Goal: Information Seeking & Learning: Learn about a topic

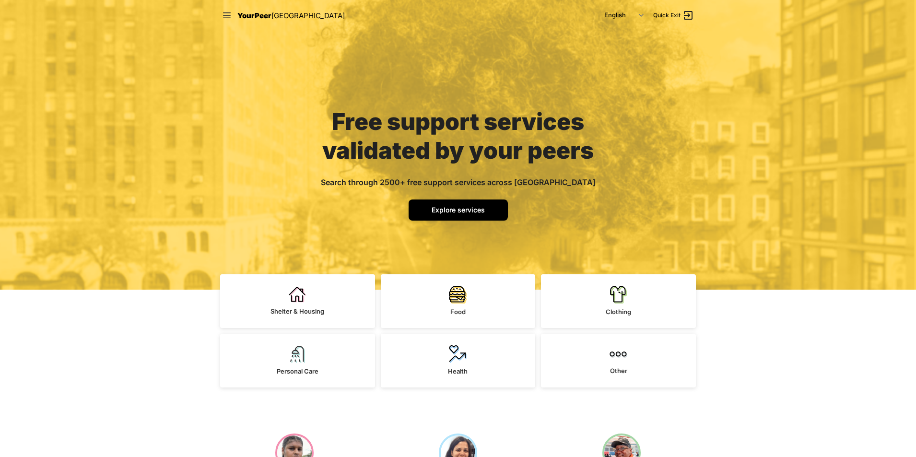
click at [473, 207] on span "Explore services" at bounding box center [458, 210] width 53 height 8
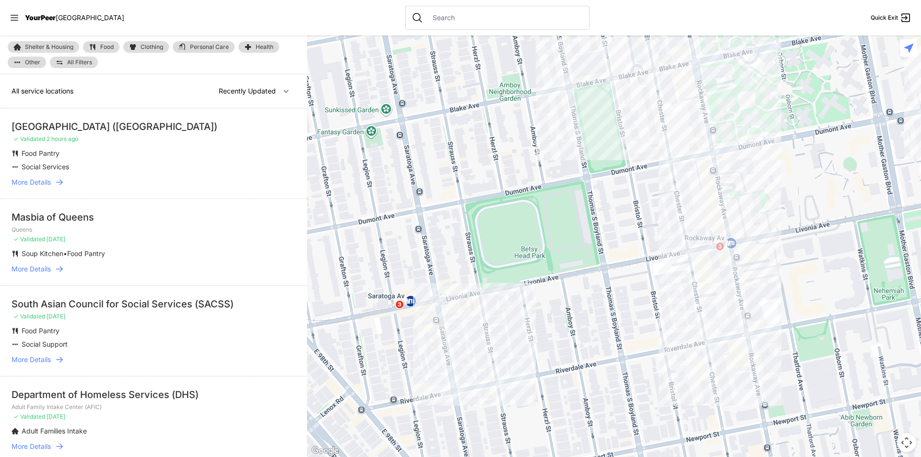
select select "nearby"
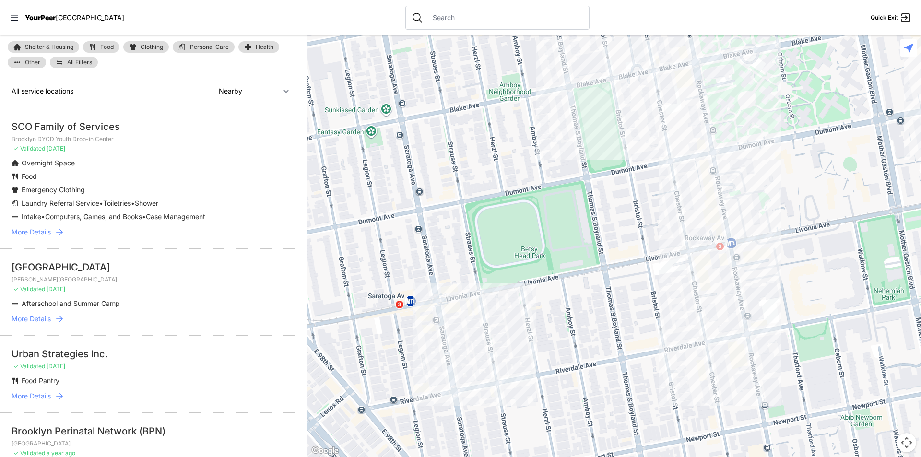
click at [745, 360] on div at bounding box center [614, 246] width 614 height 422
click at [743, 360] on div at bounding box center [614, 246] width 614 height 422
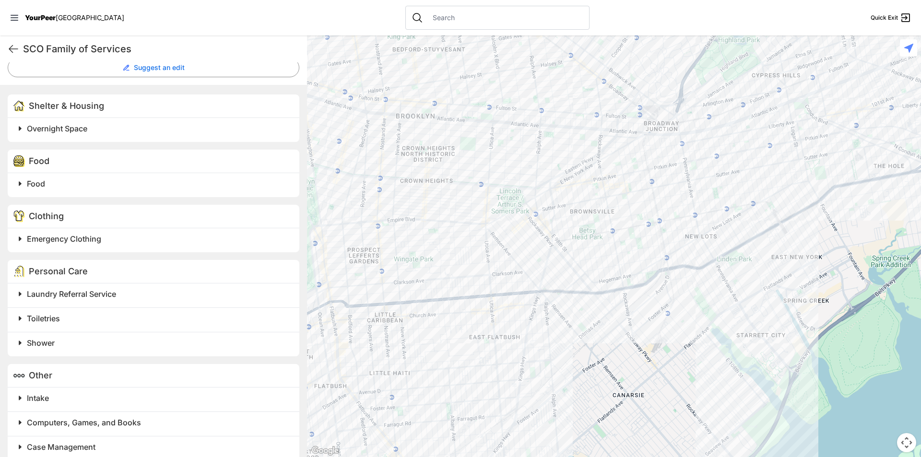
scroll to position [276, 0]
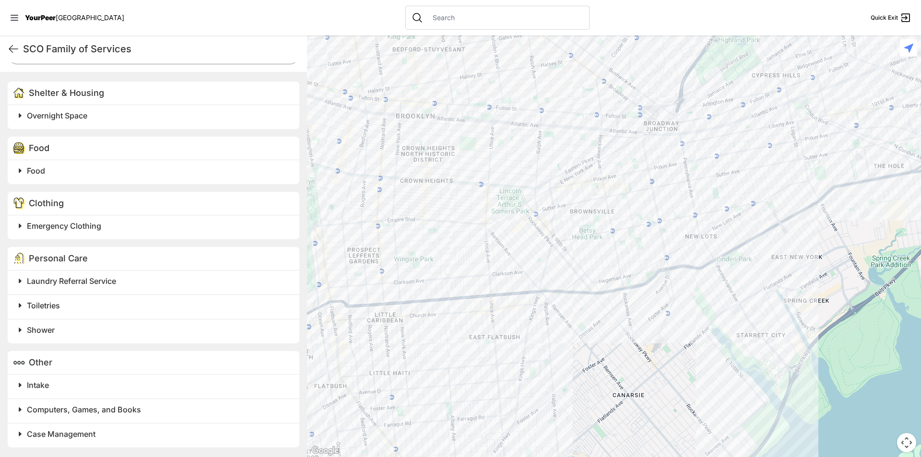
click at [26, 385] on span at bounding box center [139, 384] width 253 height 13
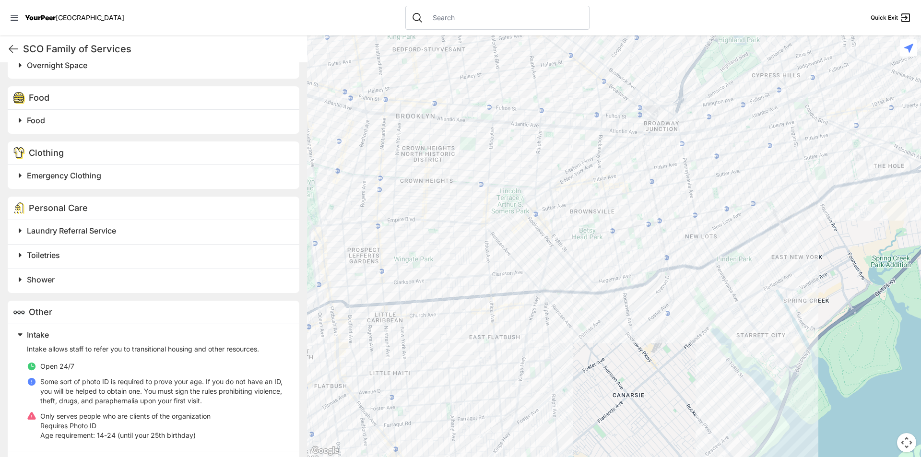
scroll to position [372, 0]
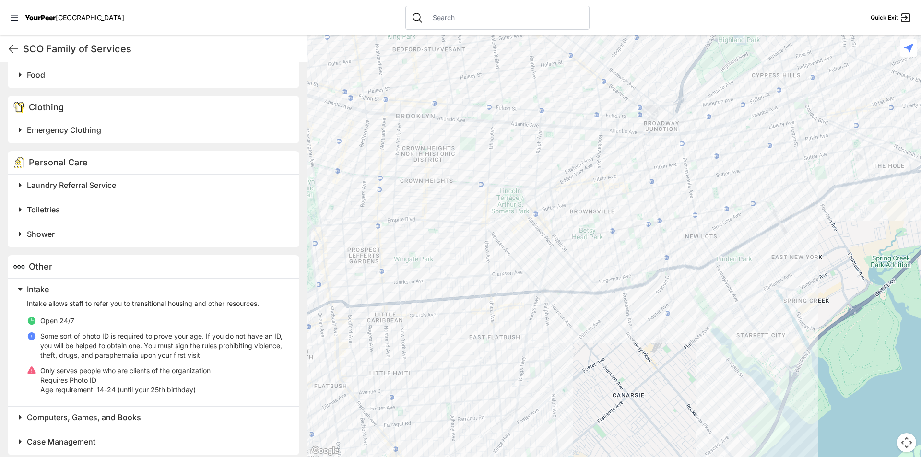
click at [42, 293] on span "Intake" at bounding box center [38, 289] width 22 height 10
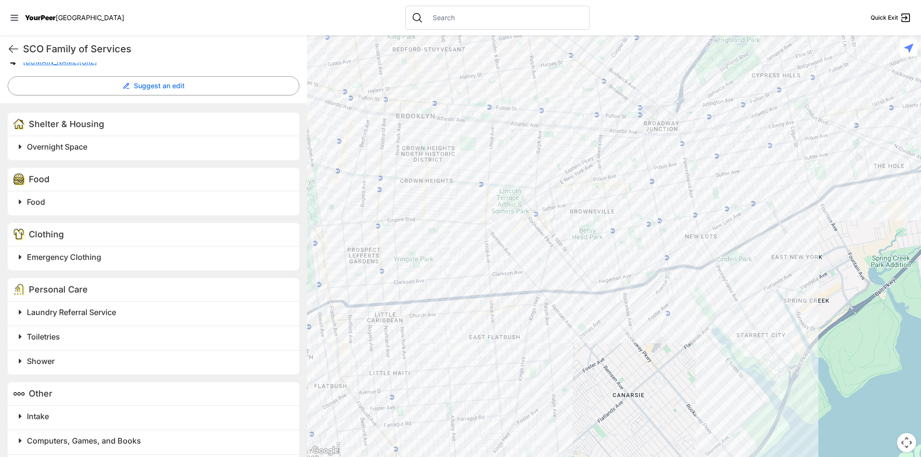
scroll to position [228, 0]
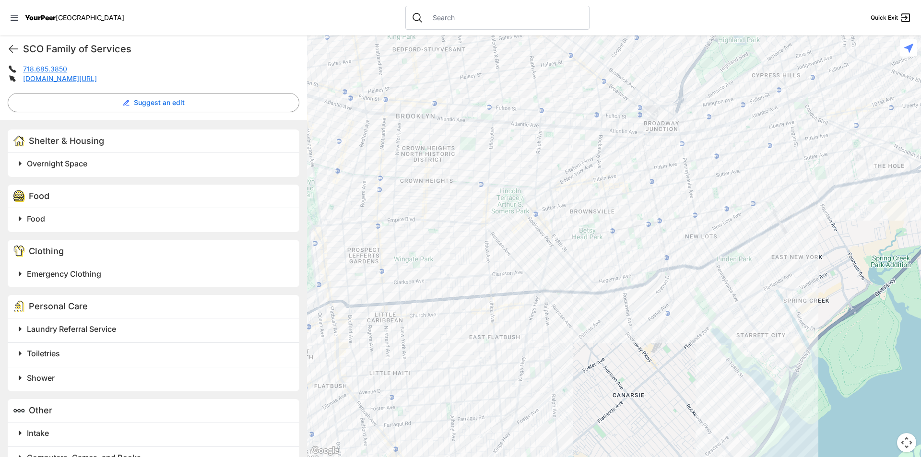
click at [57, 164] on span "Overnight Space" at bounding box center [57, 164] width 60 height 10
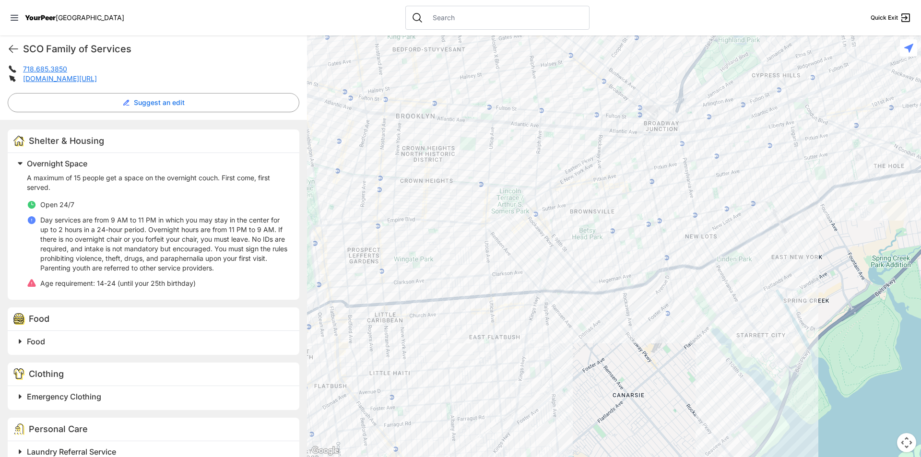
click at [57, 164] on span "Overnight Space" at bounding box center [57, 164] width 60 height 10
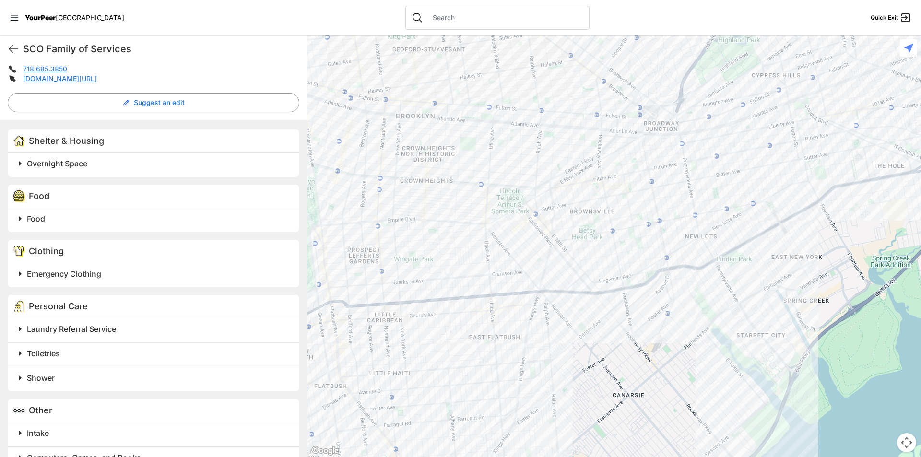
click at [40, 217] on span "Food" at bounding box center [36, 219] width 18 height 10
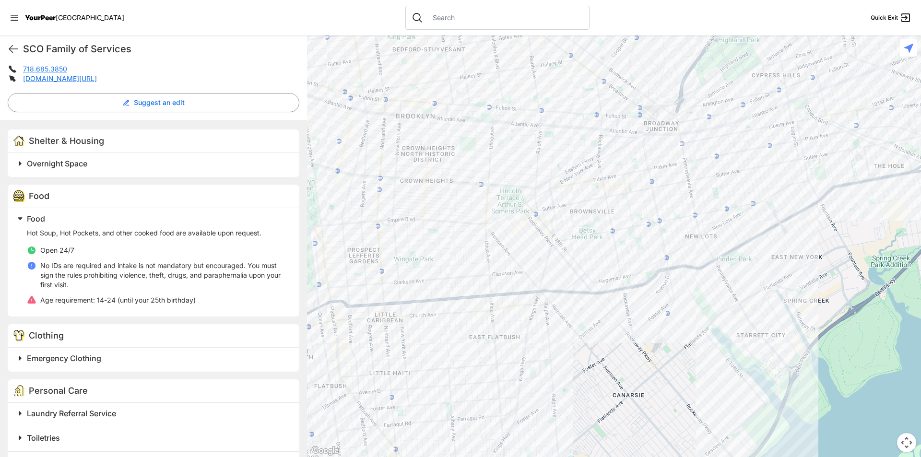
click at [50, 220] on h2 "Food" at bounding box center [157, 219] width 261 height 12
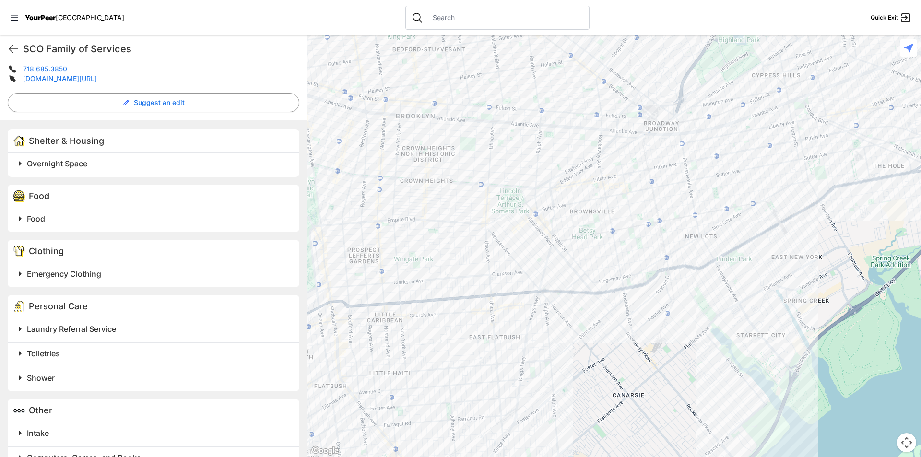
click at [43, 224] on h2 "Food" at bounding box center [157, 219] width 261 height 12
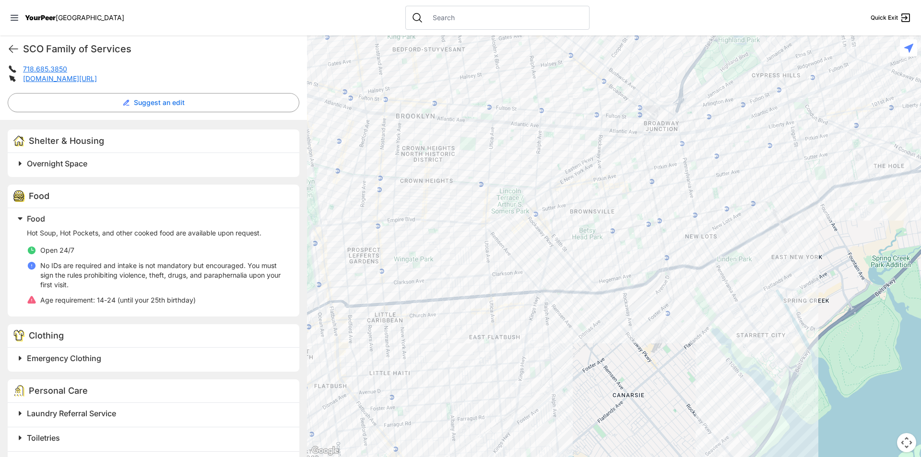
click at [43, 215] on span "Food" at bounding box center [36, 219] width 18 height 10
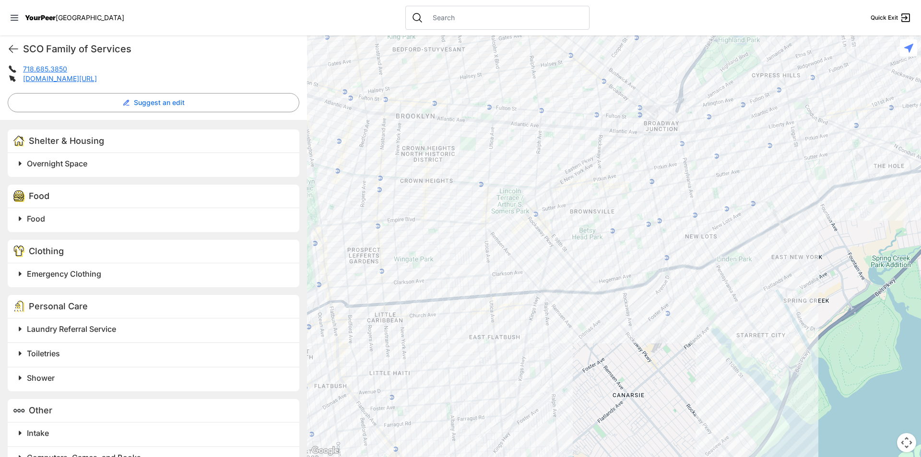
click at [52, 274] on span "Emergency Clothing" at bounding box center [64, 274] width 74 height 10
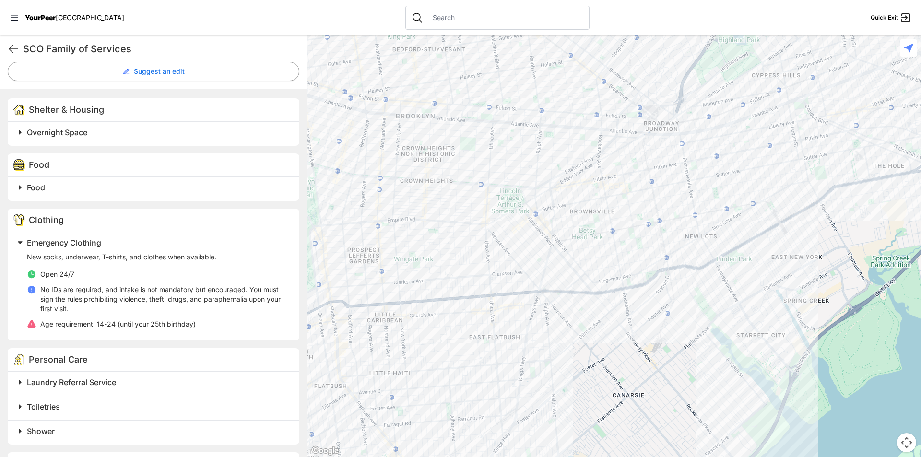
scroll to position [276, 0]
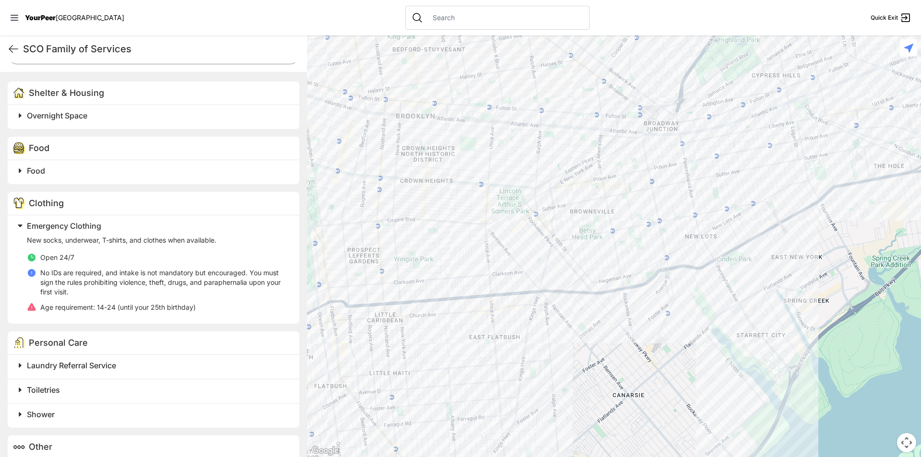
click at [76, 221] on span "Emergency Clothing" at bounding box center [64, 226] width 74 height 10
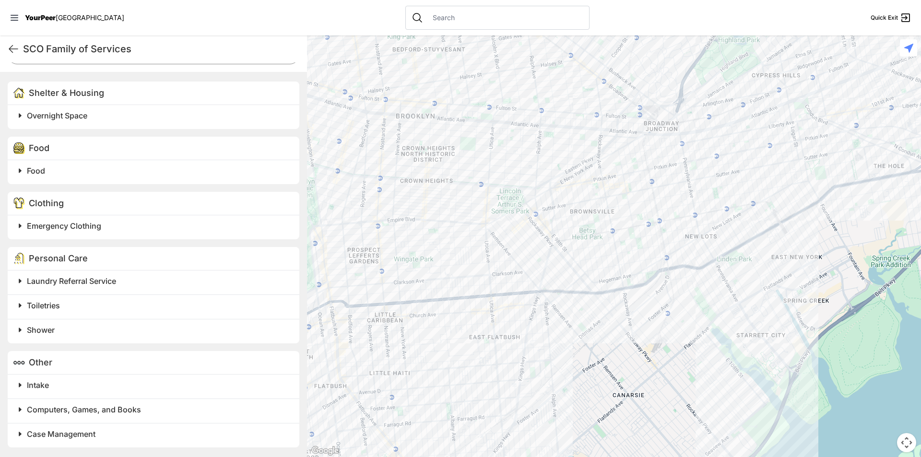
click at [62, 278] on span "Laundry Referral Service" at bounding box center [71, 281] width 89 height 10
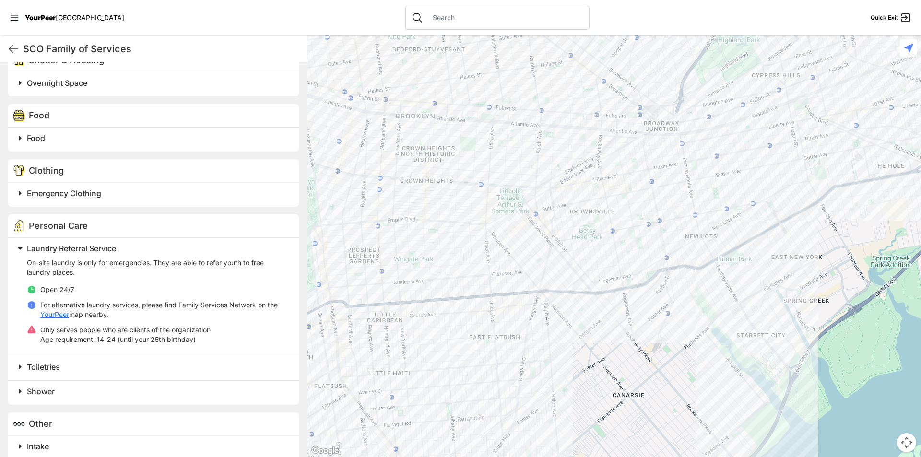
scroll to position [370, 0]
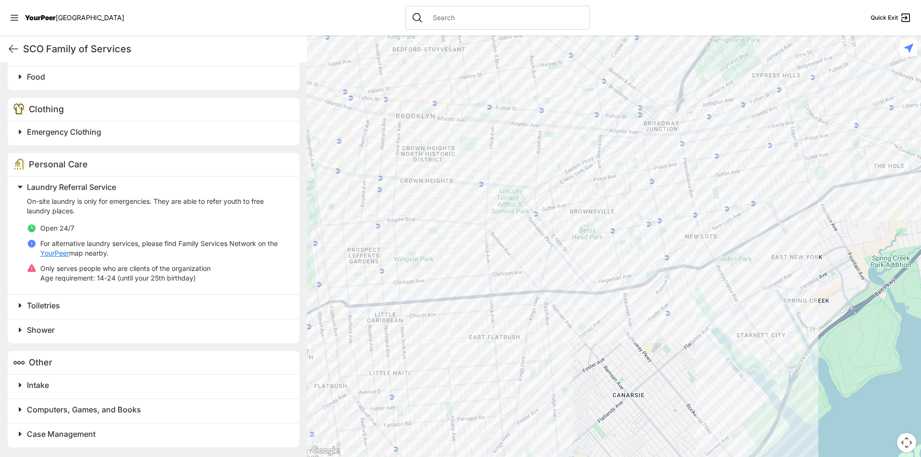
click at [88, 186] on span "Laundry Referral Service" at bounding box center [71, 187] width 89 height 10
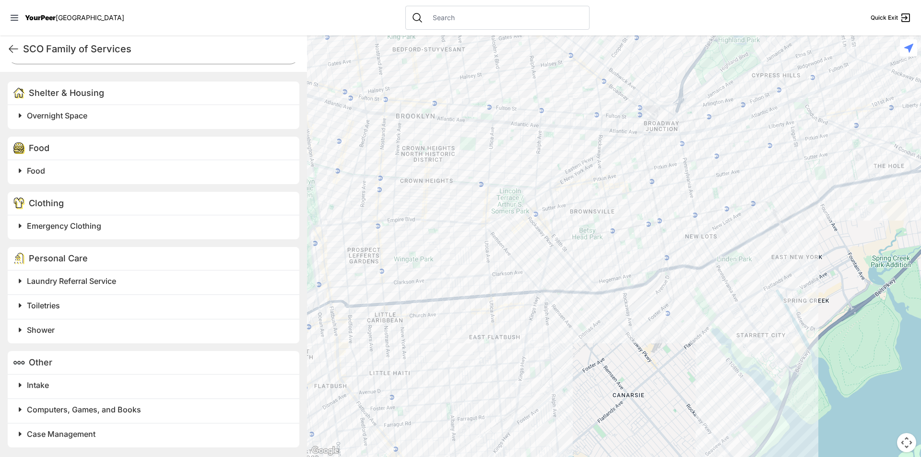
scroll to position [276, 0]
click at [88, 186] on div "Shelter & Housing Overnight Space Food Food Clothing Emergency Clothing Persona…" at bounding box center [153, 264] width 307 height 385
click at [67, 281] on span "Laundry Referral Service" at bounding box center [71, 281] width 89 height 10
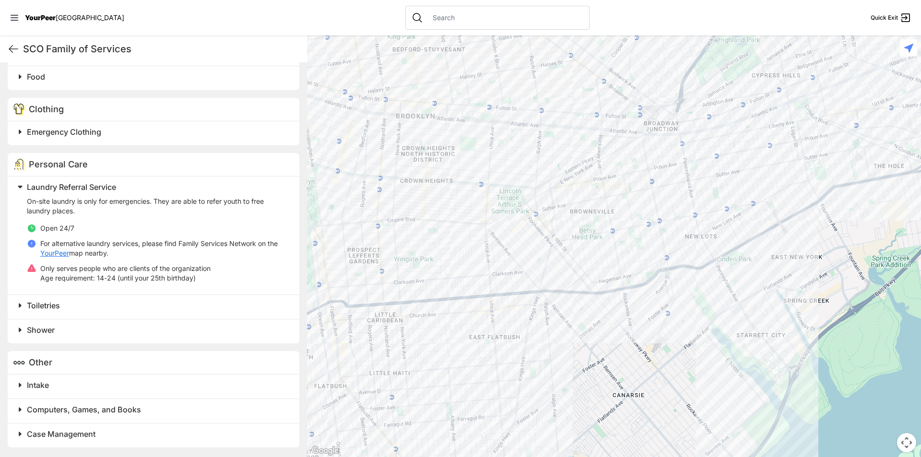
click at [82, 187] on span "Laundry Referral Service" at bounding box center [71, 187] width 89 height 10
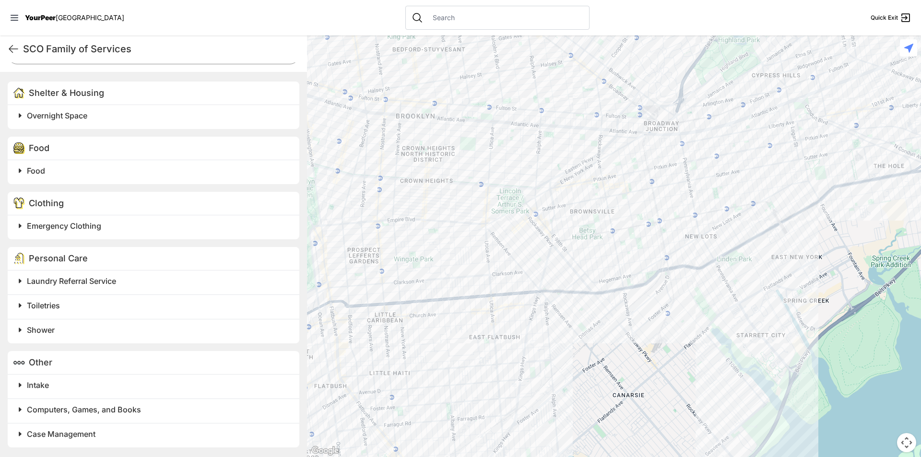
scroll to position [276, 0]
click at [51, 307] on span "Toiletries" at bounding box center [43, 306] width 33 height 10
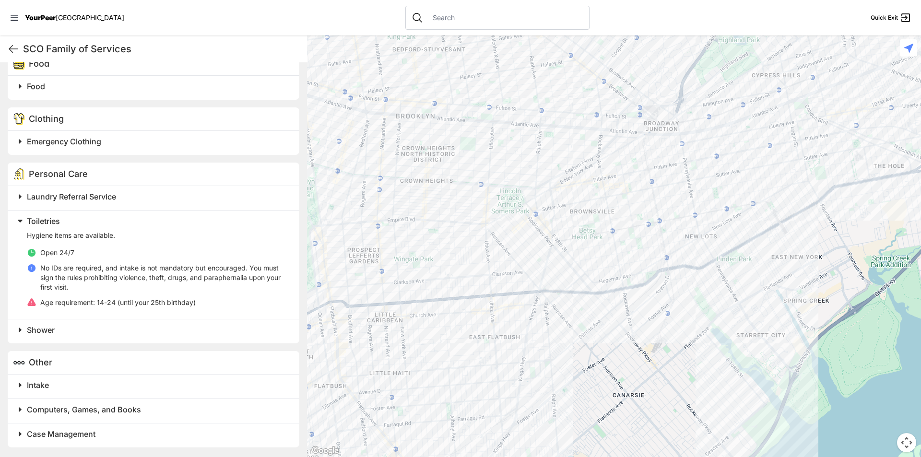
click at [51, 220] on span "Toiletries" at bounding box center [43, 221] width 33 height 10
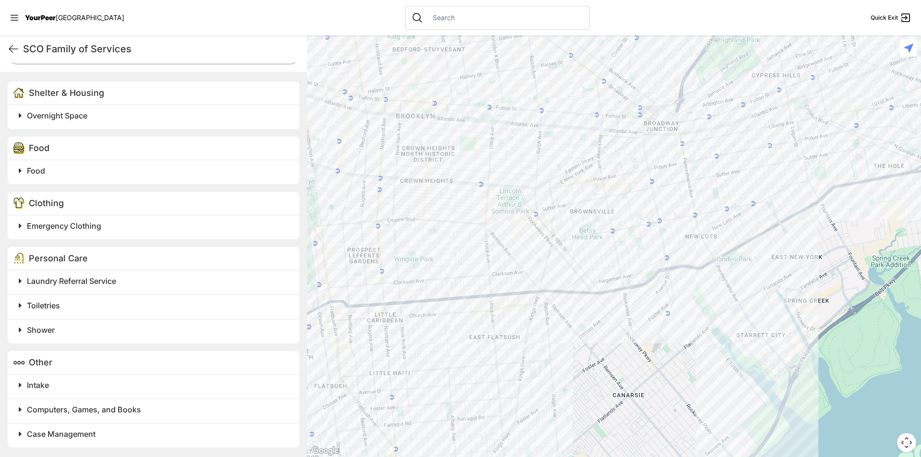
click at [44, 333] on span "Shower" at bounding box center [41, 330] width 28 height 10
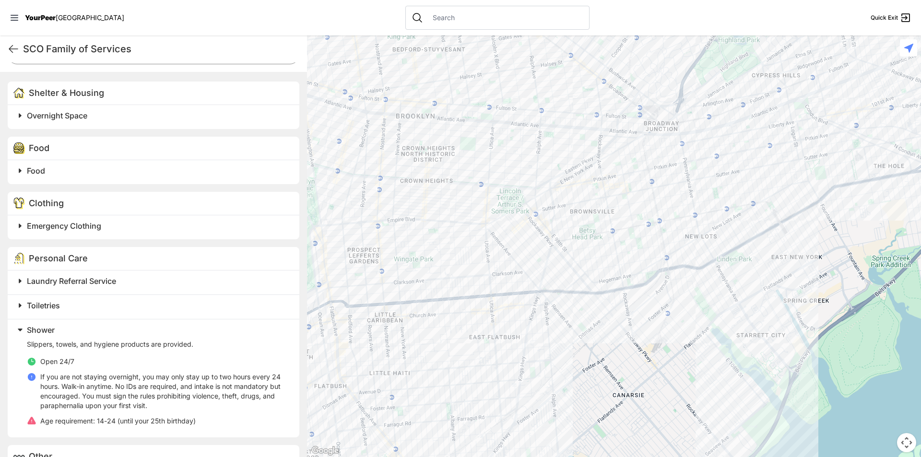
scroll to position [370, 0]
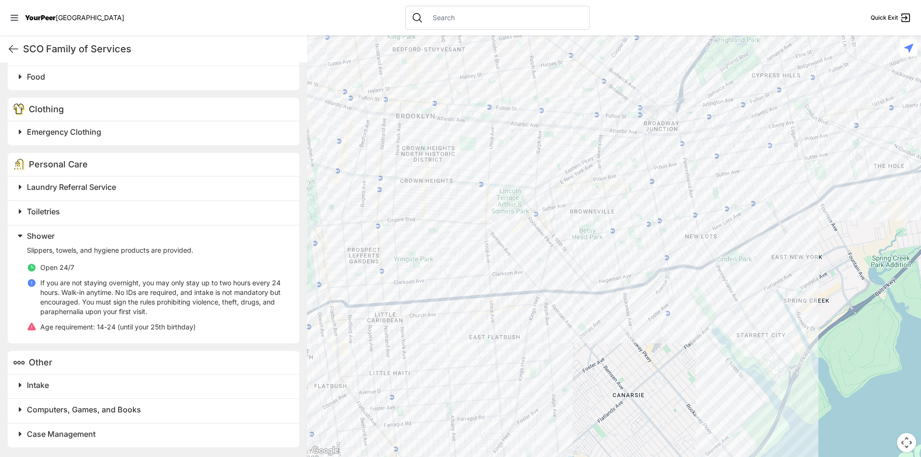
click at [52, 230] on span at bounding box center [139, 235] width 253 height 13
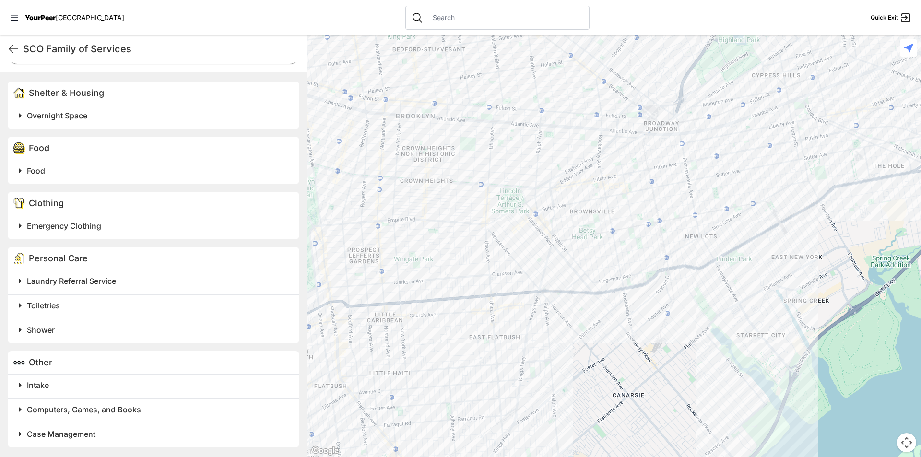
click at [41, 386] on span "Intake" at bounding box center [38, 385] width 22 height 10
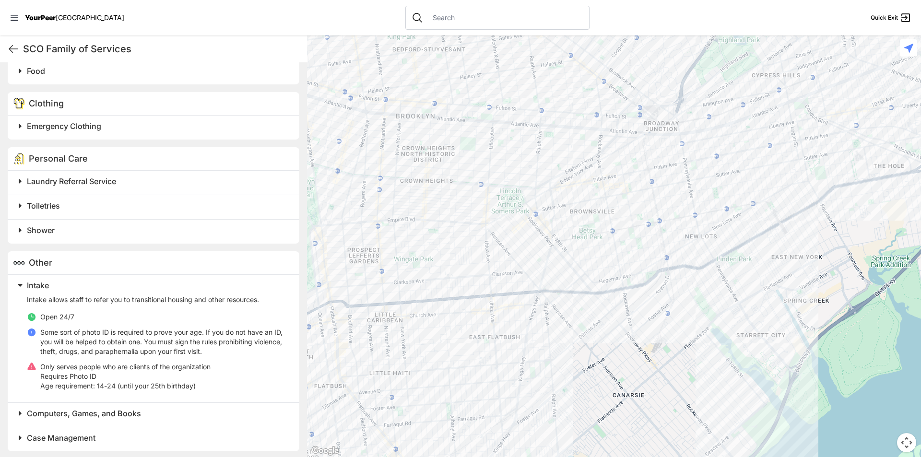
scroll to position [380, 0]
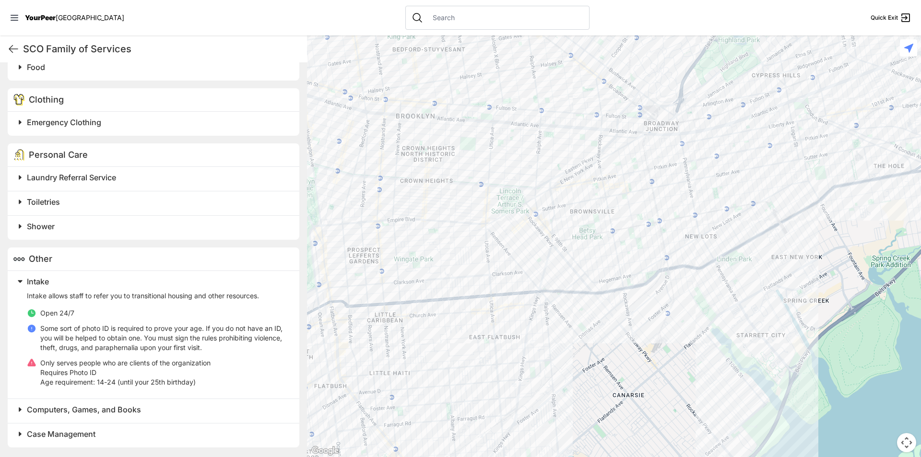
click at [40, 279] on span "Intake" at bounding box center [38, 282] width 22 height 10
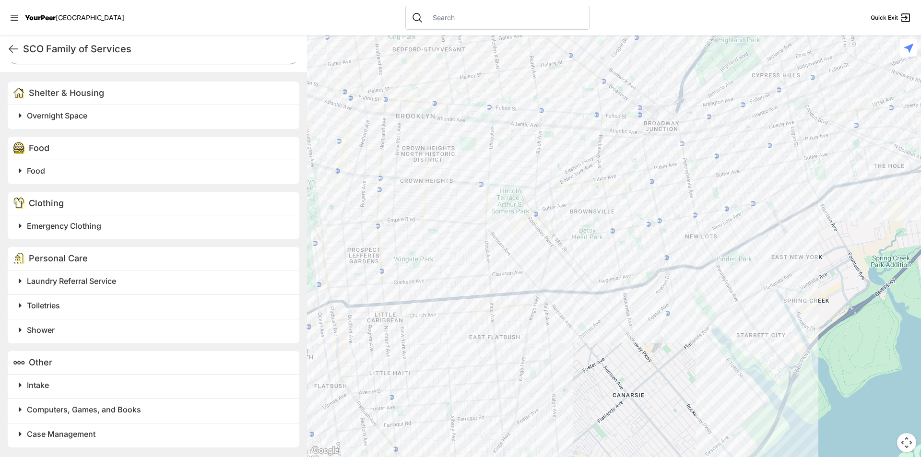
click at [61, 410] on span "Computers, Games, and Books" at bounding box center [84, 410] width 114 height 10
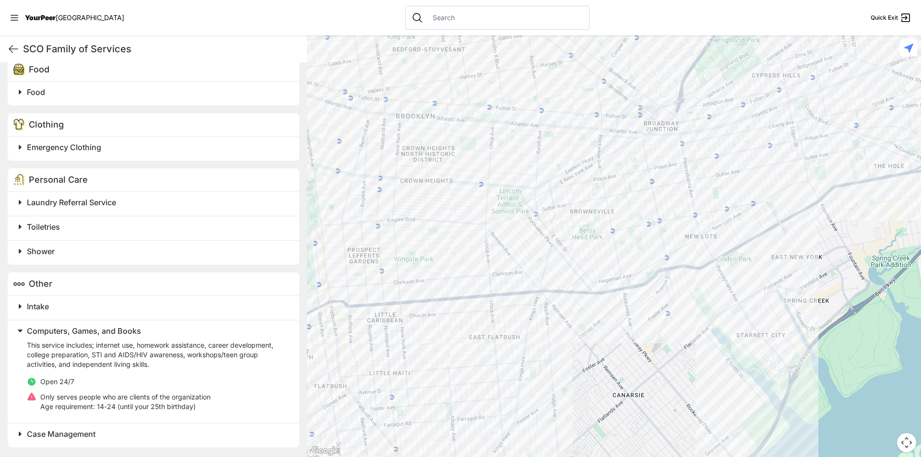
click at [74, 329] on span "Computers, Games, and Books" at bounding box center [84, 331] width 114 height 10
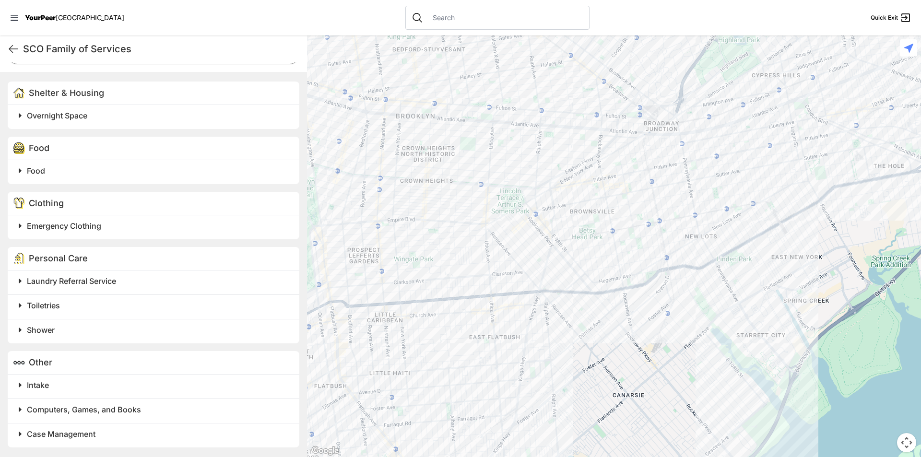
scroll to position [276, 0]
click at [89, 428] on span at bounding box center [139, 433] width 253 height 13
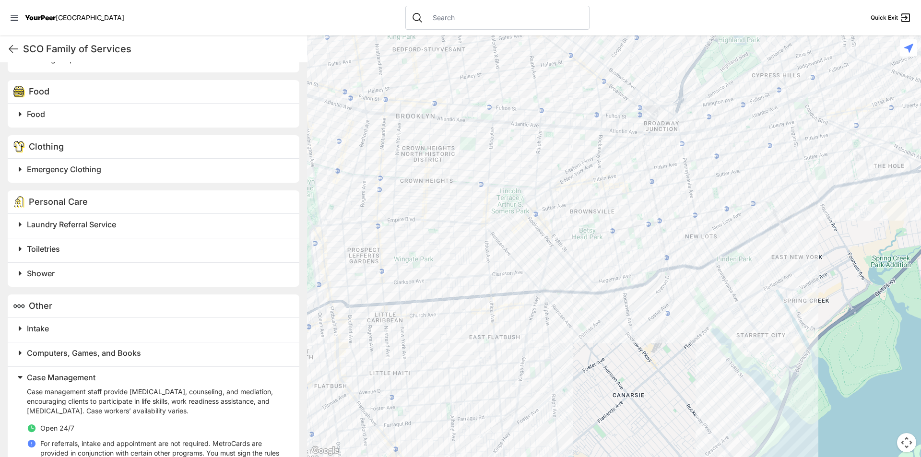
scroll to position [399, 0]
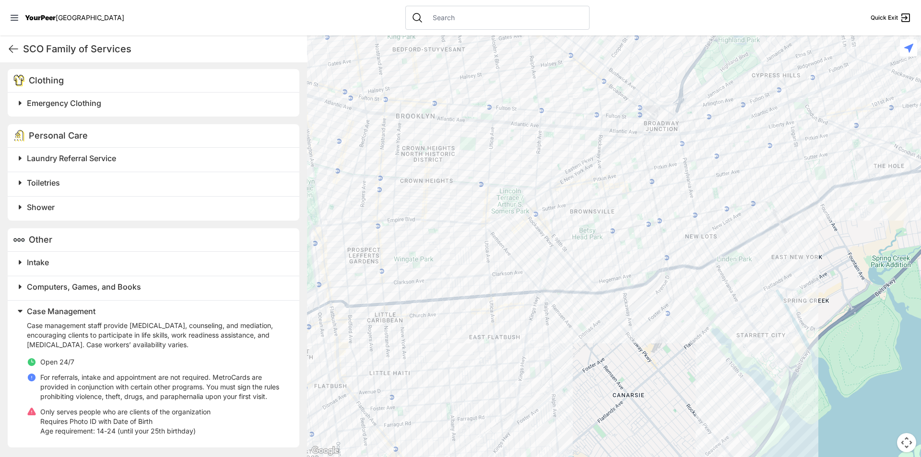
click at [64, 310] on span "Case Management" at bounding box center [61, 311] width 69 height 10
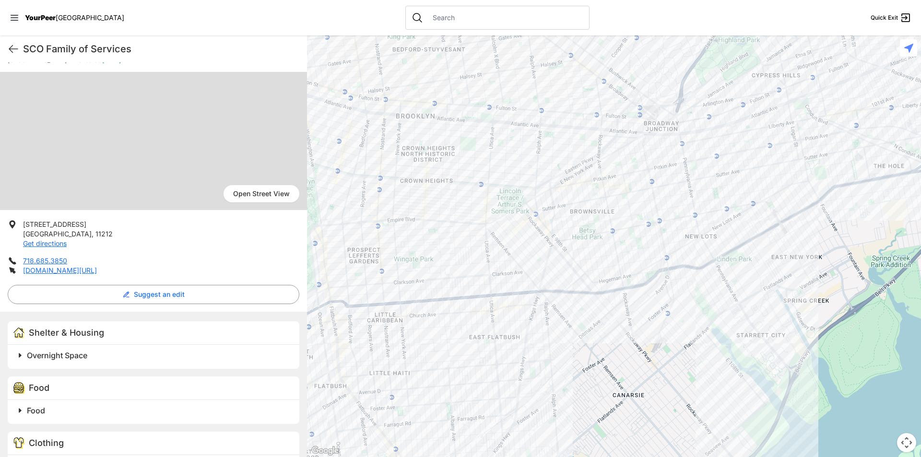
scroll to position [0, 0]
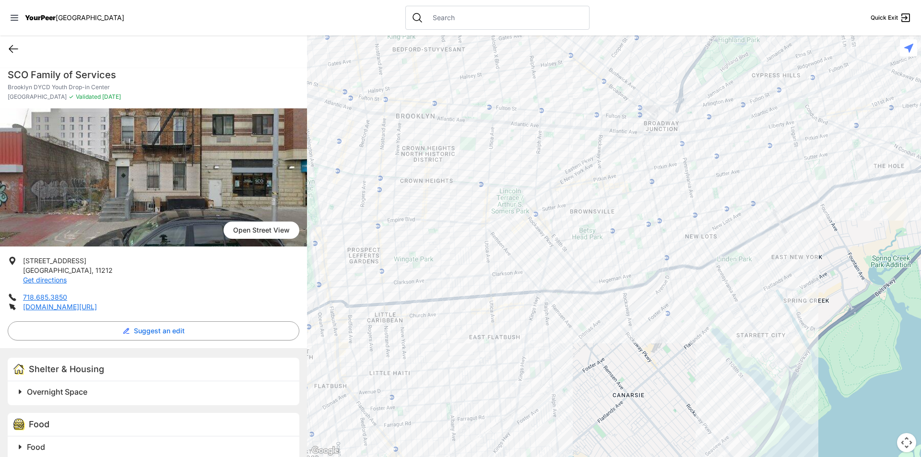
click at [16, 49] on icon at bounding box center [14, 49] width 12 height 12
click at [16, 49] on icon at bounding box center [13, 49] width 9 height 7
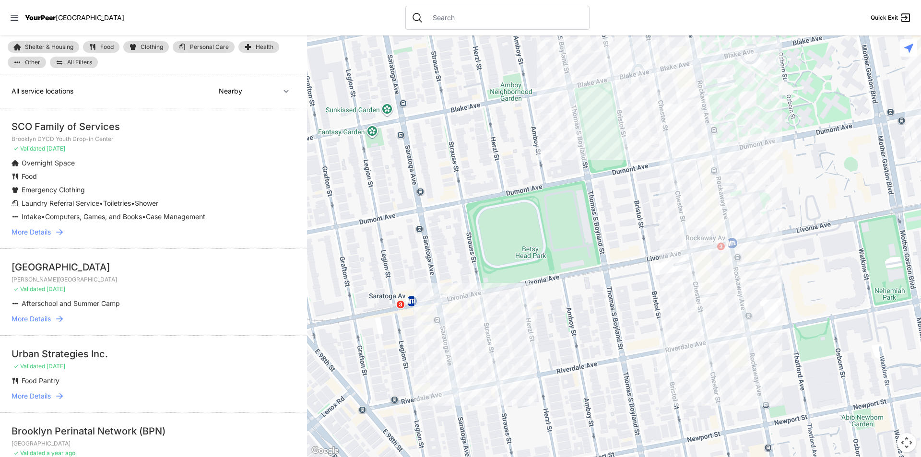
click at [488, 364] on div at bounding box center [614, 246] width 614 height 422
click at [482, 362] on div at bounding box center [614, 246] width 614 height 422
click at [484, 364] on div at bounding box center [614, 246] width 614 height 422
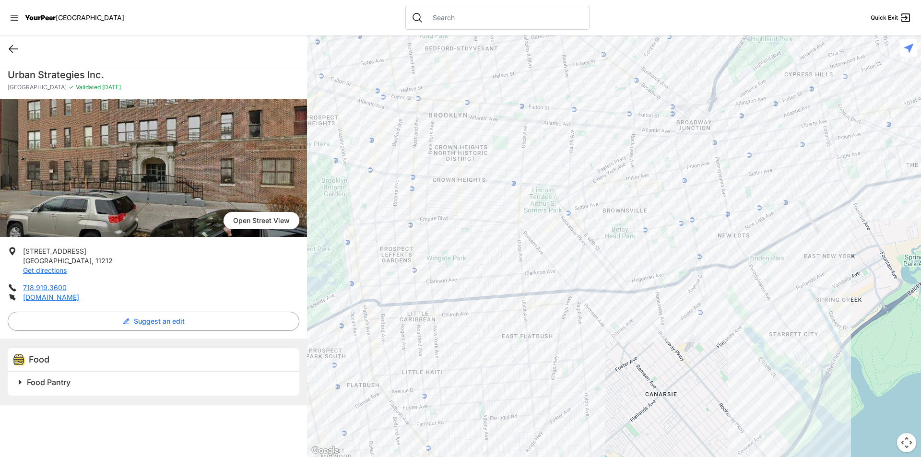
click at [12, 51] on icon at bounding box center [13, 49] width 9 height 7
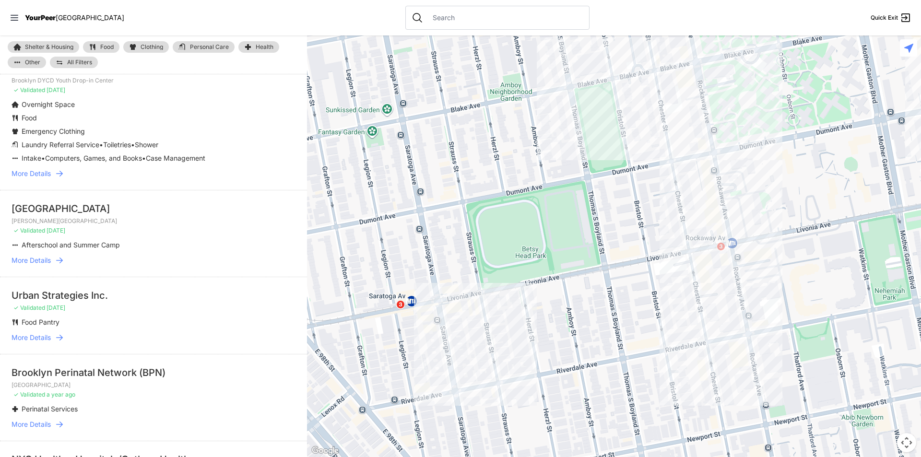
scroll to position [96, 0]
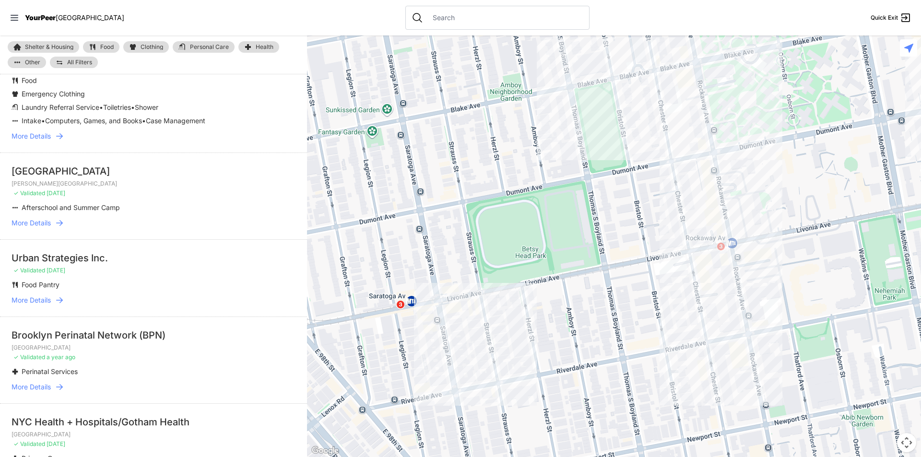
click at [98, 183] on p "[PERSON_NAME][GEOGRAPHIC_DATA]" at bounding box center [154, 184] width 284 height 8
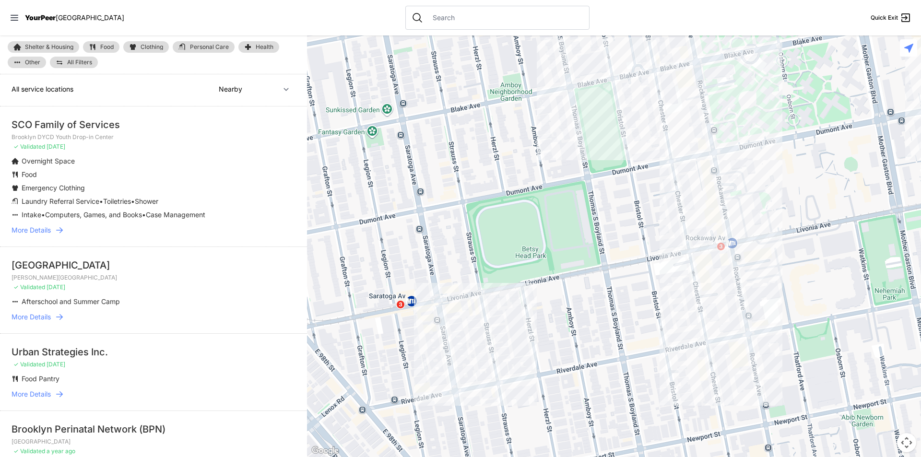
scroll to position [0, 0]
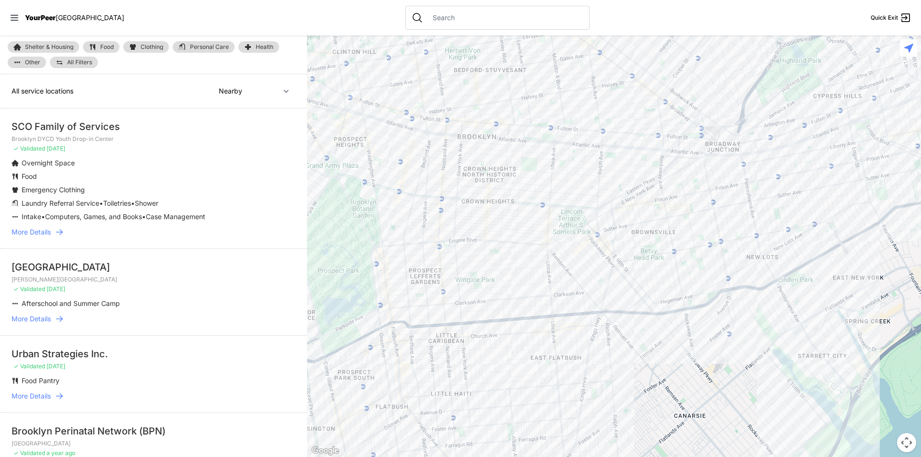
click at [39, 51] on link "Shelter & Housing" at bounding box center [43, 47] width 71 height 12
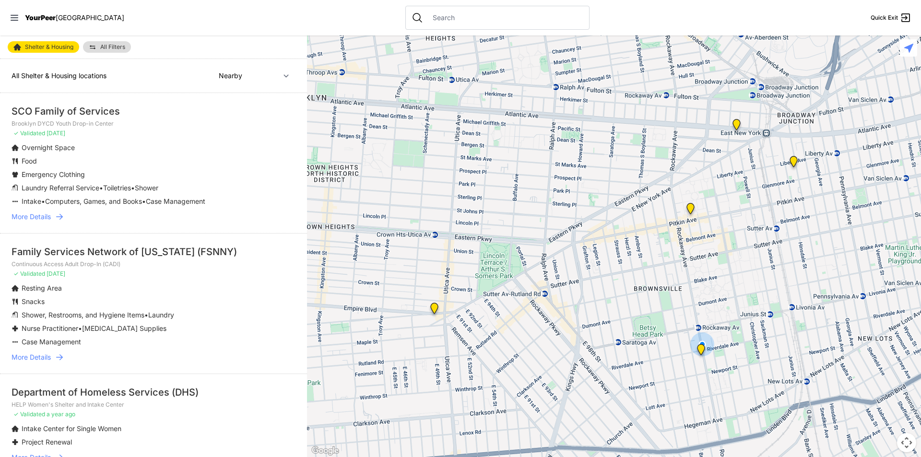
click at [689, 210] on img "Continuous Access Adult Drop-In (CADI)" at bounding box center [690, 210] width 12 height 15
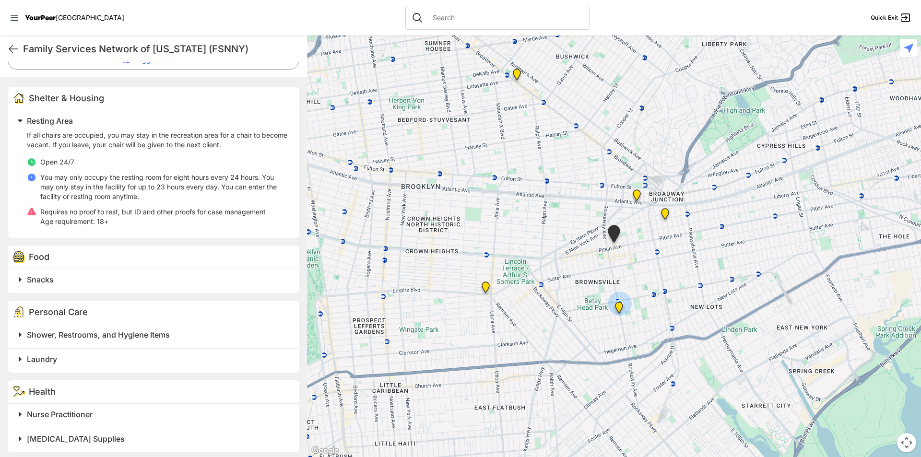
scroll to position [288, 0]
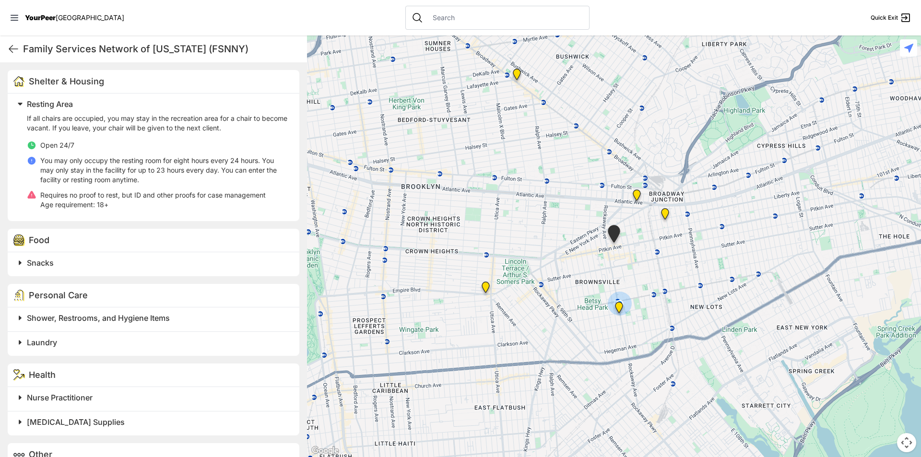
click at [37, 101] on span "Resting Area" at bounding box center [50, 104] width 46 height 10
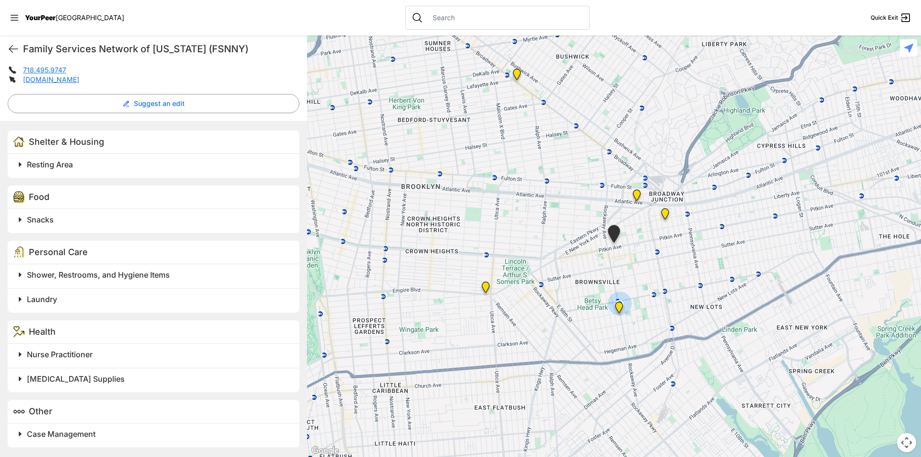
click at [42, 223] on span "Snacks" at bounding box center [40, 220] width 27 height 10
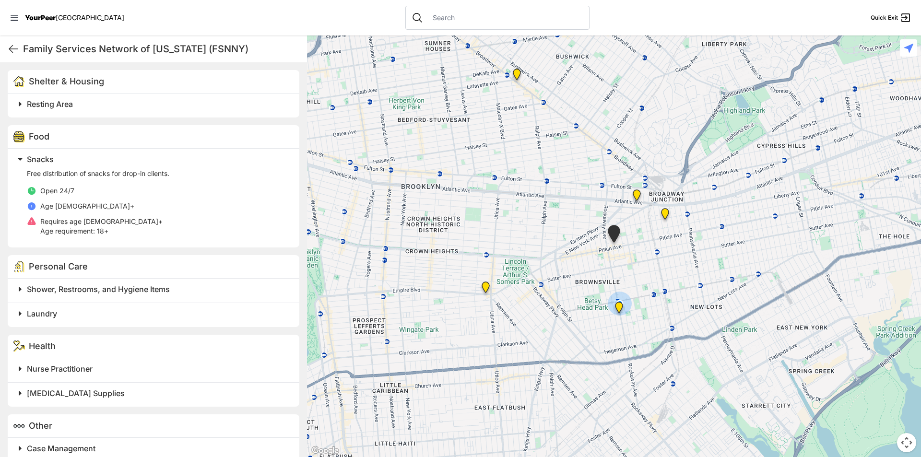
click at [44, 147] on div "Food" at bounding box center [154, 136] width 292 height 23
click at [24, 158] on span at bounding box center [139, 158] width 253 height 13
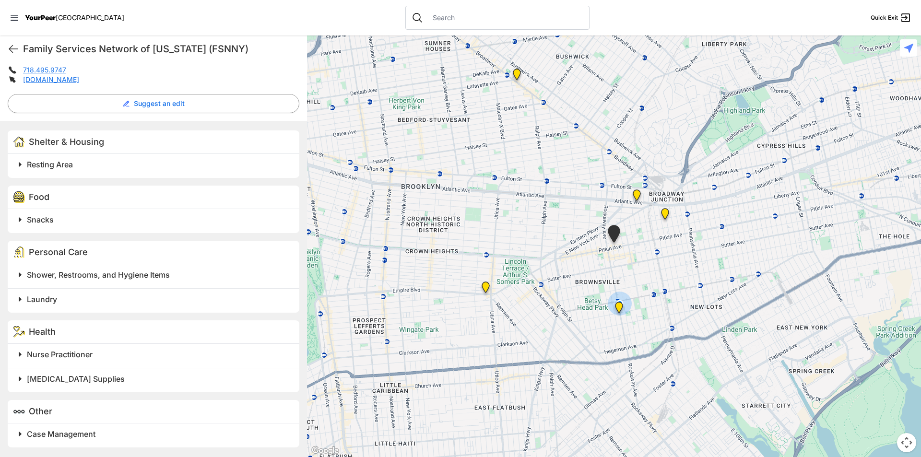
scroll to position [227, 0]
click at [75, 429] on span "Case Management" at bounding box center [61, 434] width 69 height 10
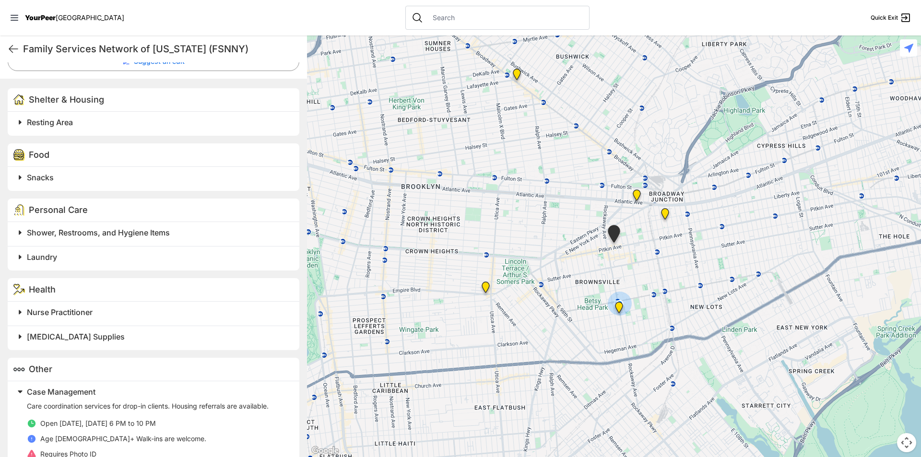
scroll to position [312, 0]
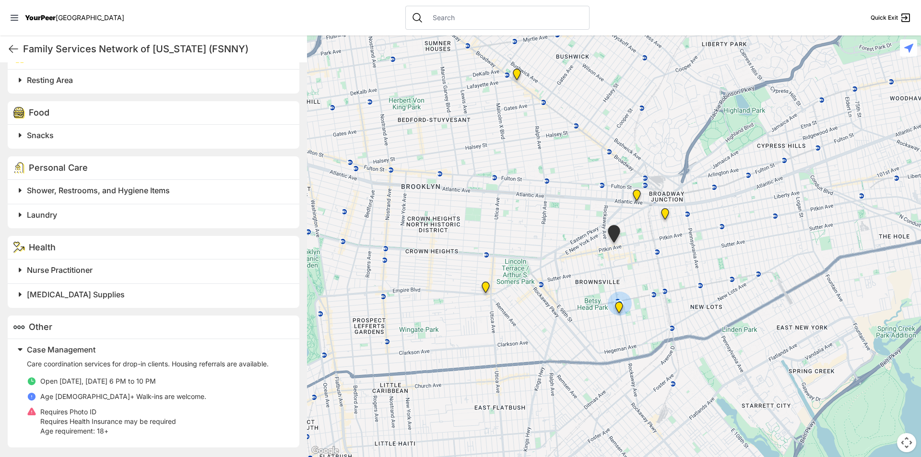
click at [62, 349] on span "Case Management" at bounding box center [61, 350] width 69 height 10
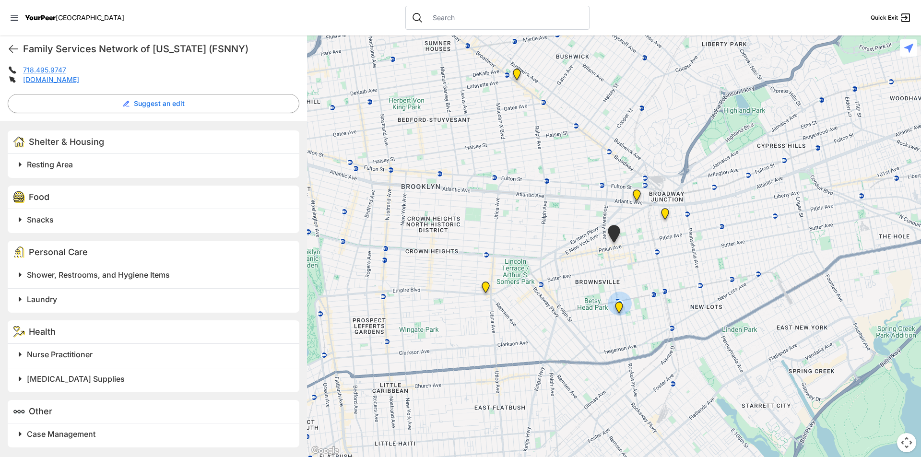
click at [79, 380] on span "[MEDICAL_DATA] Supplies" at bounding box center [76, 379] width 98 height 10
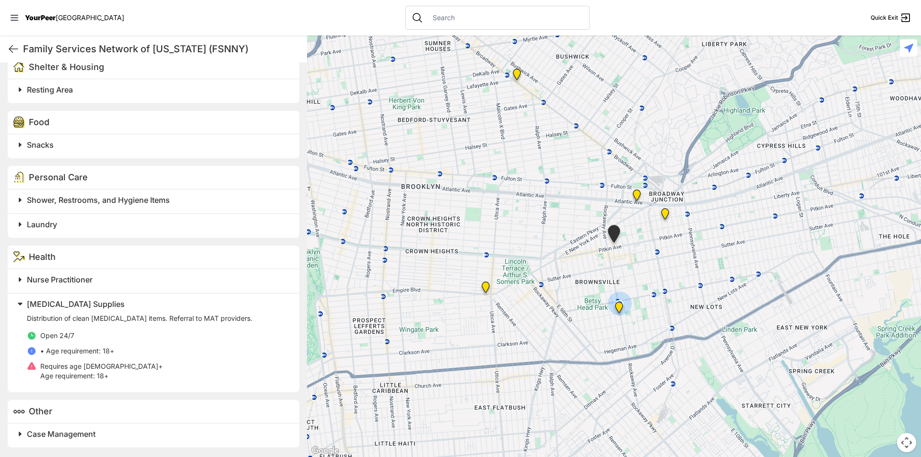
click at [82, 304] on span "[MEDICAL_DATA] Supplies" at bounding box center [76, 304] width 98 height 10
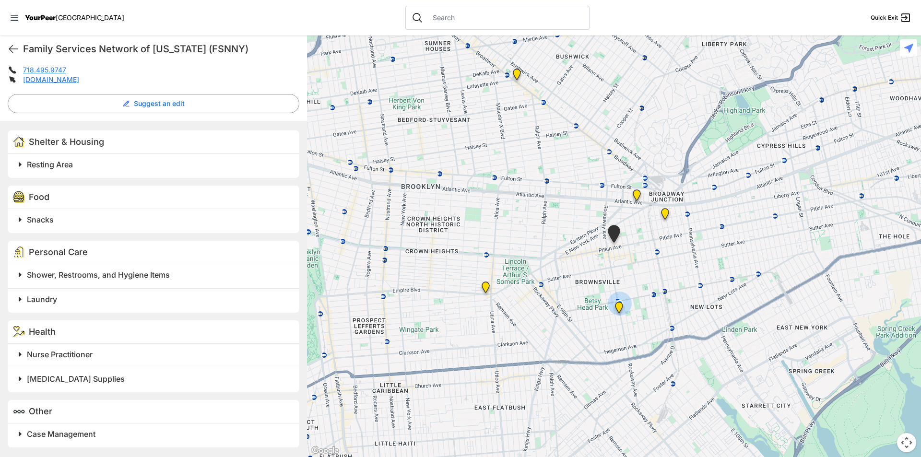
scroll to position [227, 0]
click at [51, 354] on span "Nurse Practitioner" at bounding box center [60, 355] width 66 height 10
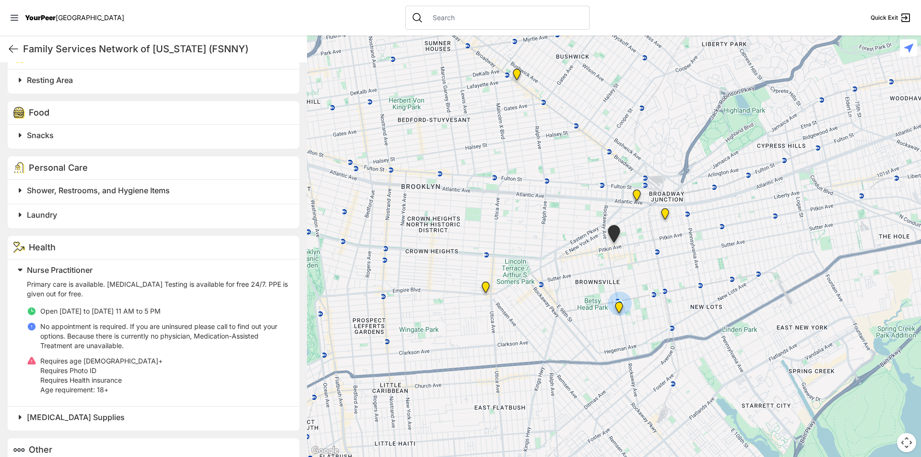
click at [72, 268] on span "Nurse Practitioner" at bounding box center [60, 270] width 66 height 10
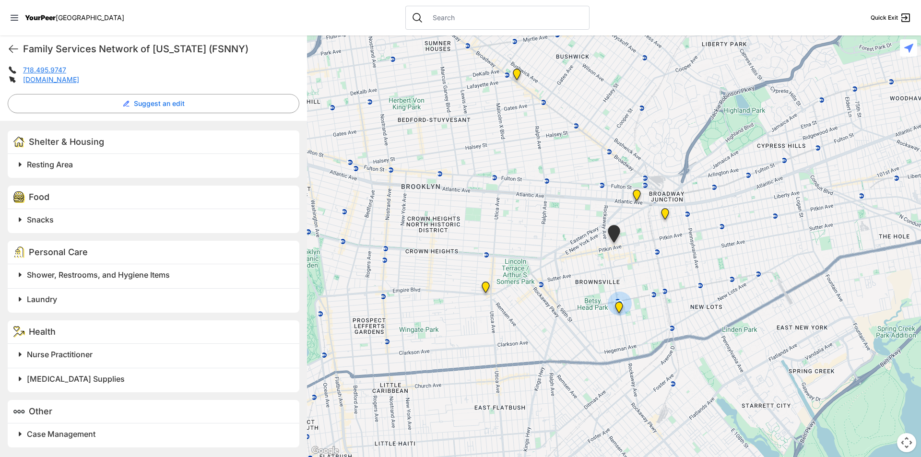
click at [37, 297] on span "Laundry" at bounding box center [42, 299] width 30 height 10
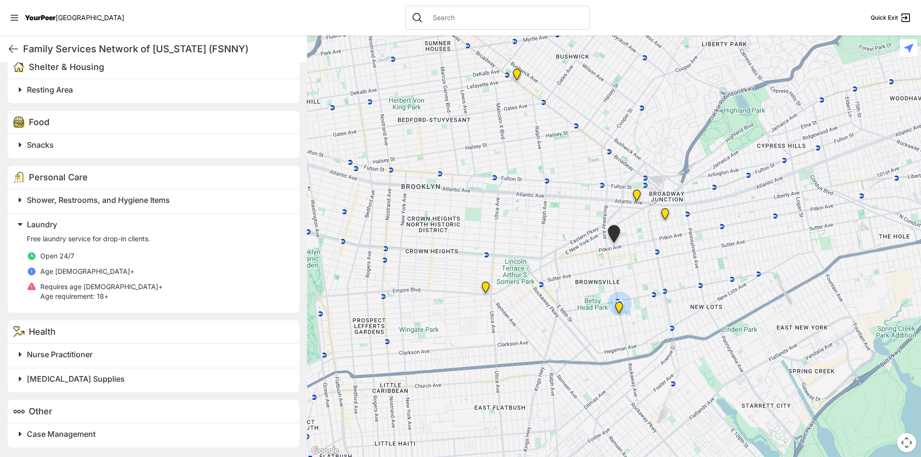
click at [53, 223] on span "Laundry" at bounding box center [42, 225] width 30 height 10
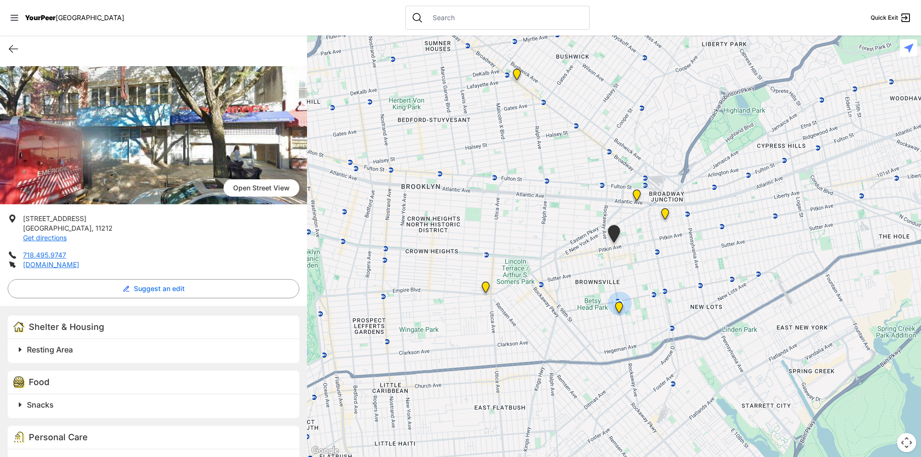
scroll to position [0, 0]
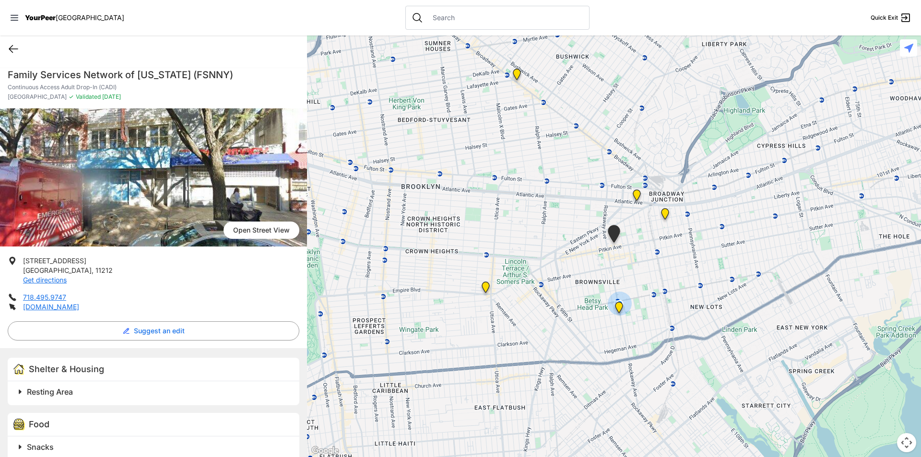
click at [10, 47] on icon at bounding box center [14, 49] width 12 height 12
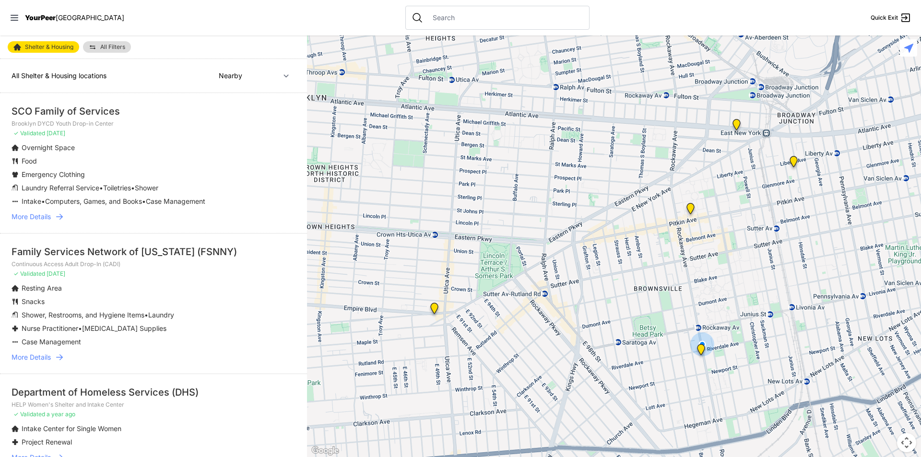
click at [792, 163] on img "HELP Women's Shelter and Intake Center" at bounding box center [793, 163] width 12 height 15
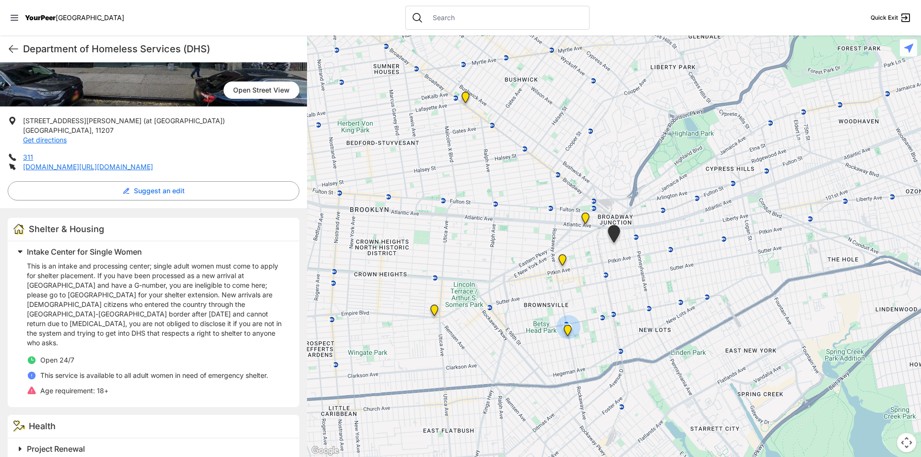
scroll to position [145, 0]
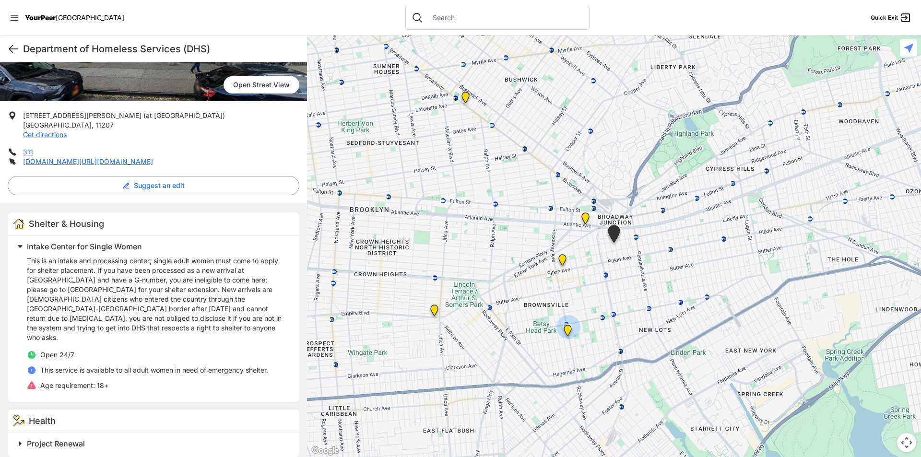
click at [12, 50] on icon at bounding box center [14, 49] width 12 height 12
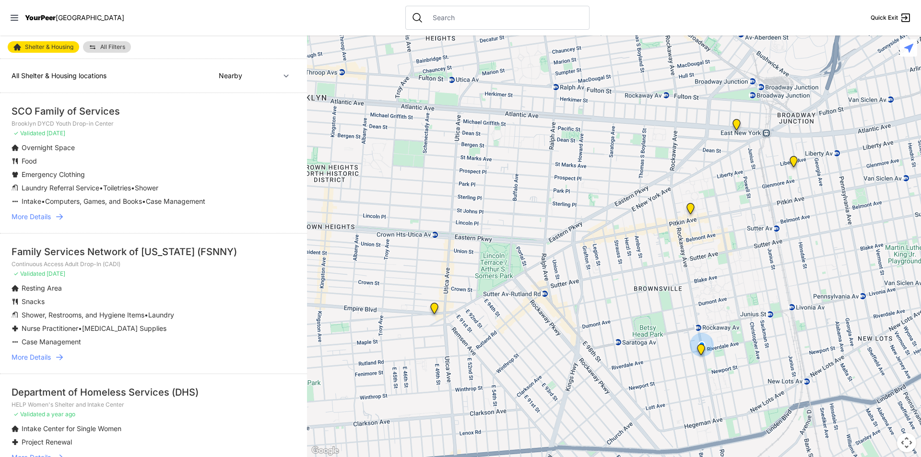
click at [738, 125] on img "The Gathering Place Drop-in Center" at bounding box center [736, 126] width 12 height 15
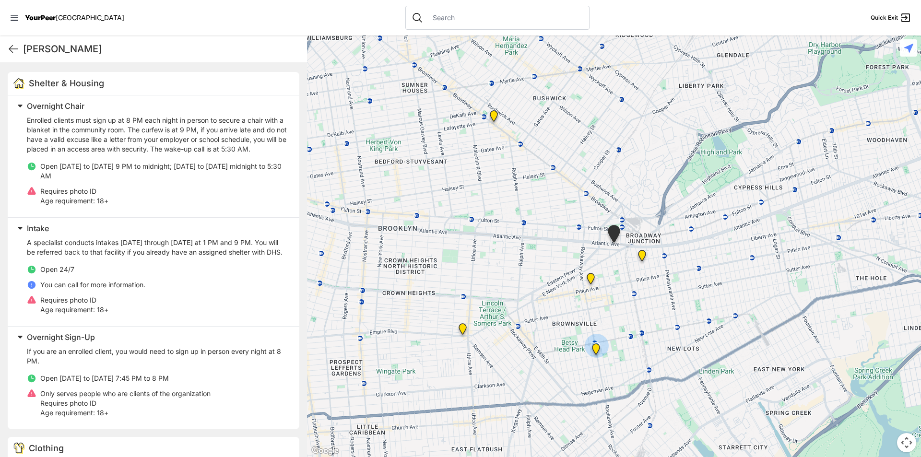
scroll to position [240, 0]
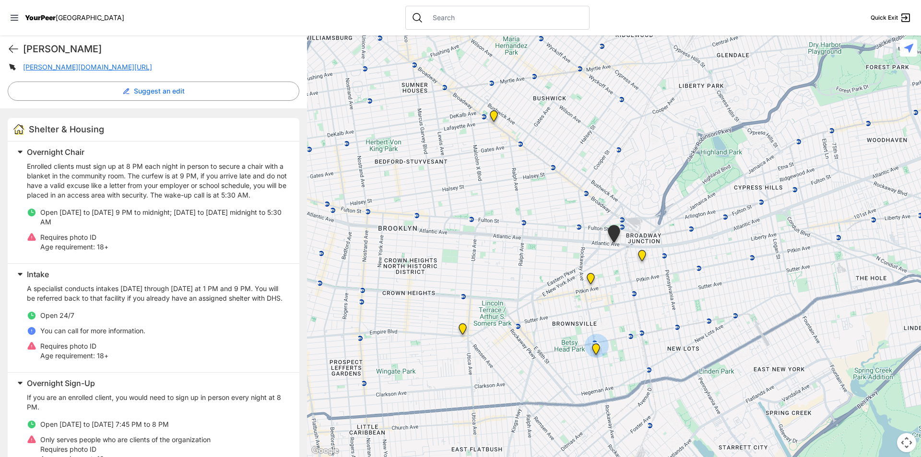
click at [42, 152] on span "Overnight Chair" at bounding box center [56, 152] width 58 height 10
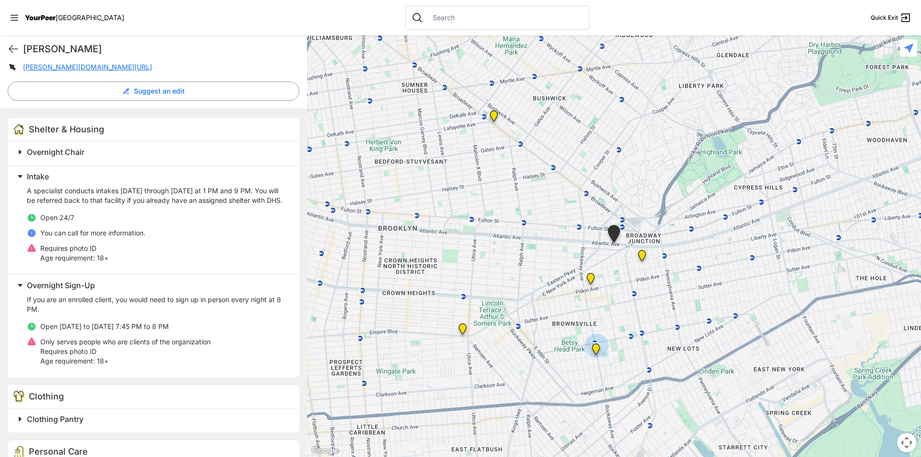
click at [43, 176] on span "Intake" at bounding box center [38, 177] width 22 height 10
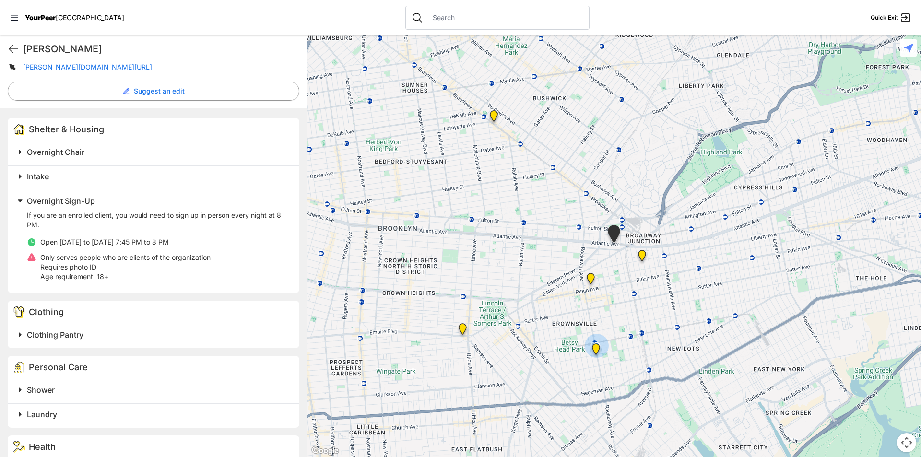
click at [51, 200] on span "Overnight Sign-Up" at bounding box center [61, 201] width 68 height 10
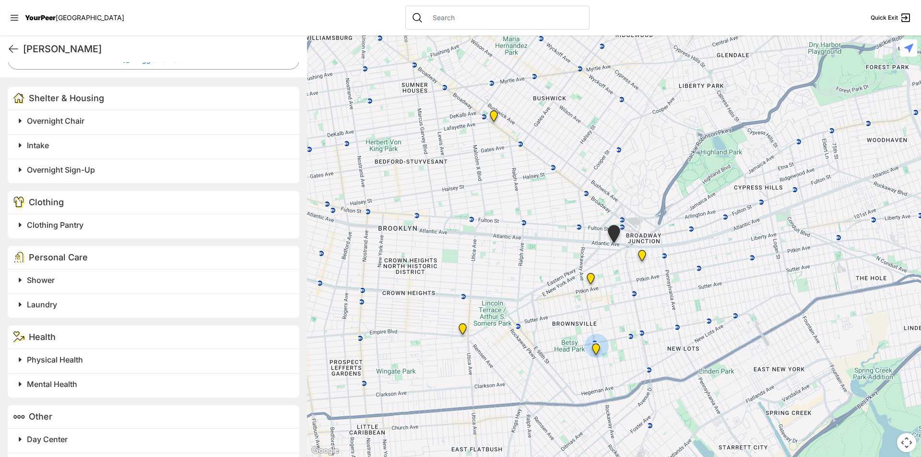
scroll to position [288, 0]
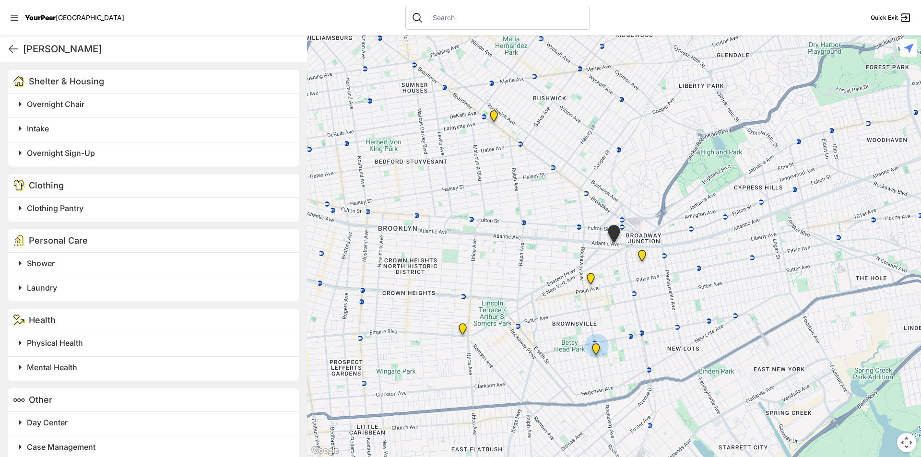
click at [66, 208] on span "Clothing Pantry" at bounding box center [55, 208] width 57 height 10
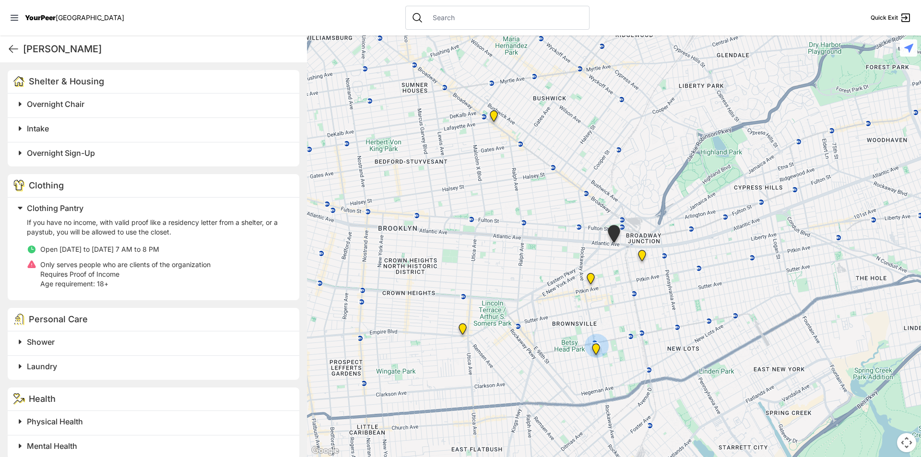
click at [69, 207] on span "Clothing Pantry" at bounding box center [55, 208] width 57 height 10
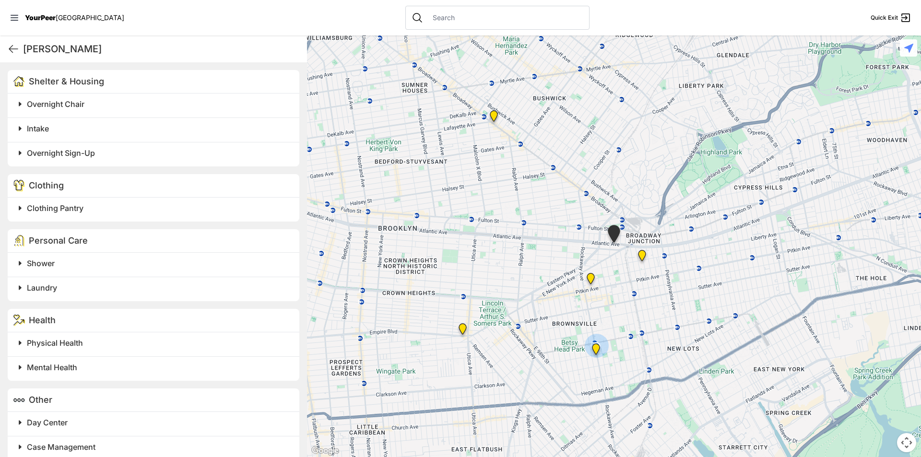
click at [49, 266] on span "Shower" at bounding box center [41, 263] width 28 height 10
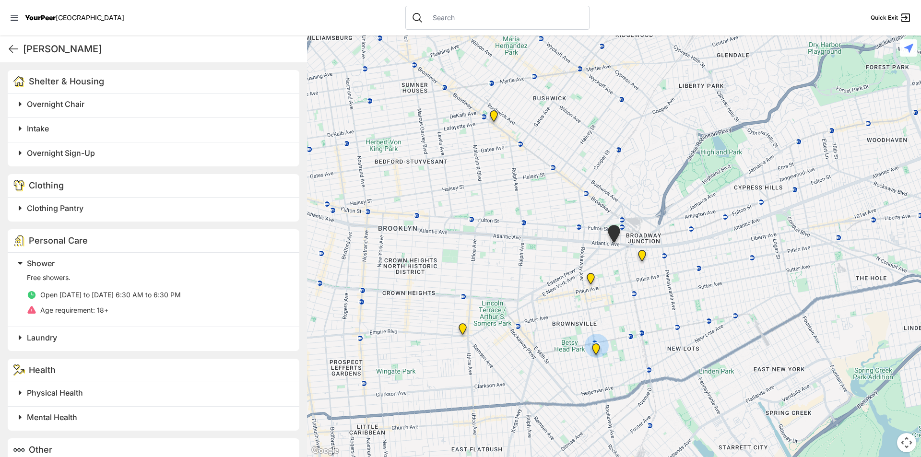
click at [49, 266] on span "Shower" at bounding box center [41, 263] width 28 height 10
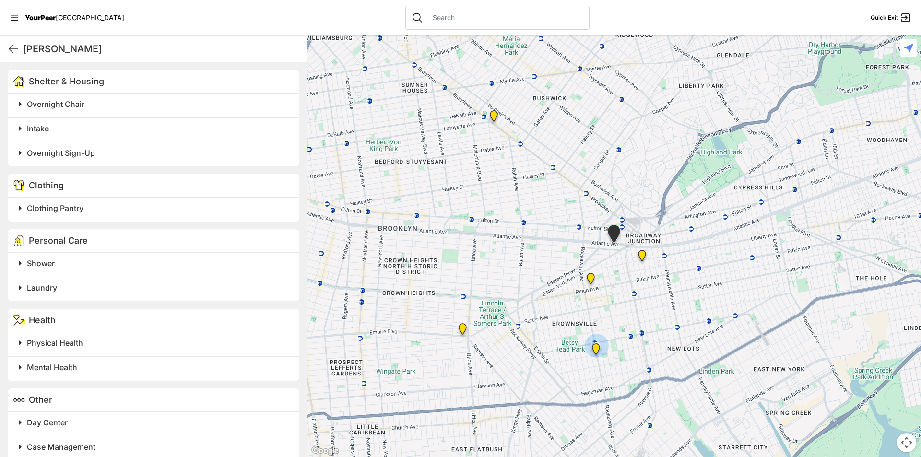
click at [50, 286] on span "Laundry" at bounding box center [42, 288] width 30 height 10
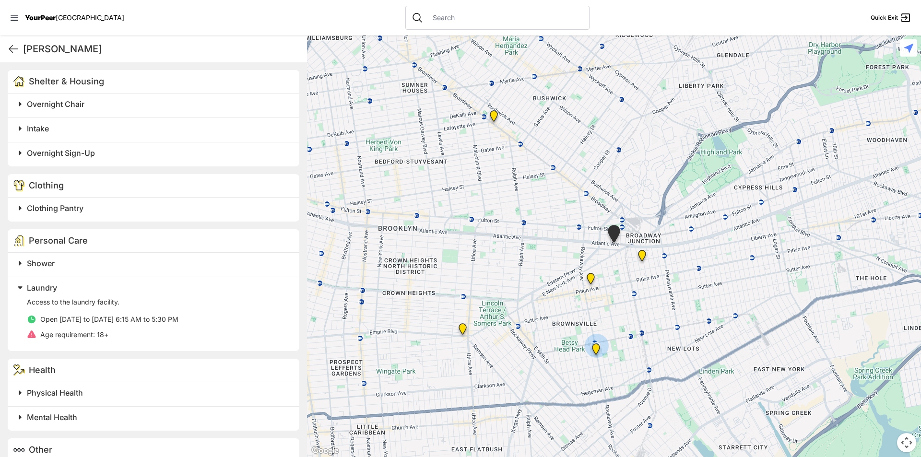
click at [50, 286] on span "Laundry" at bounding box center [42, 288] width 30 height 10
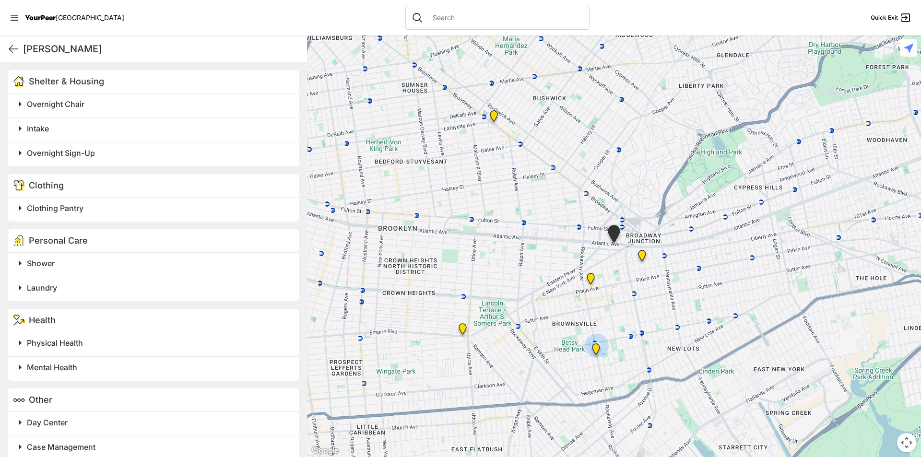
scroll to position [301, 0]
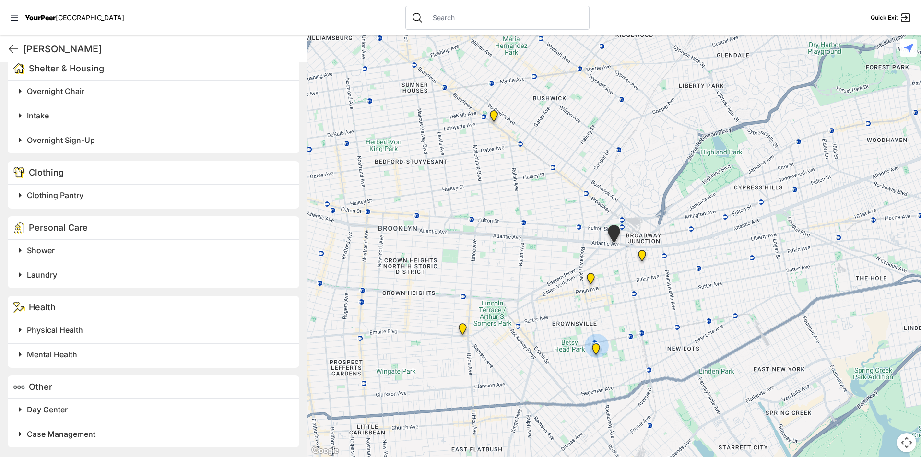
click at [77, 339] on div "Physical Health" at bounding box center [154, 331] width 292 height 24
click at [76, 335] on h2 "Physical Health" at bounding box center [157, 330] width 261 height 12
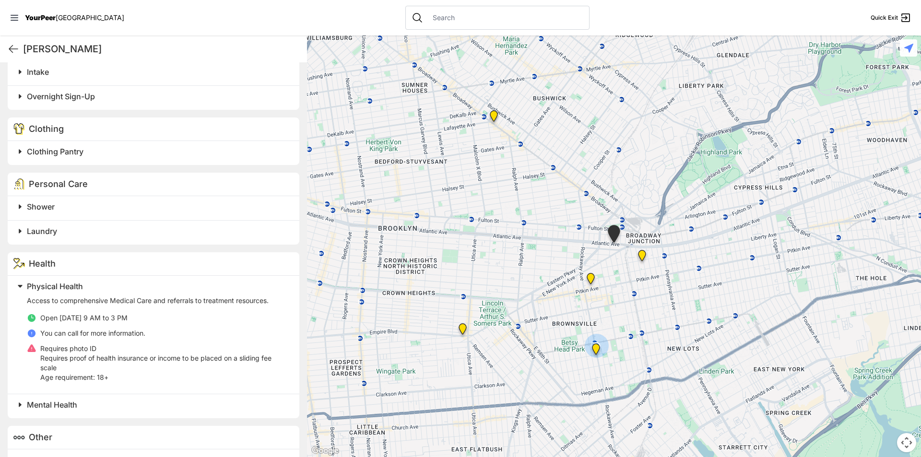
scroll to position [395, 0]
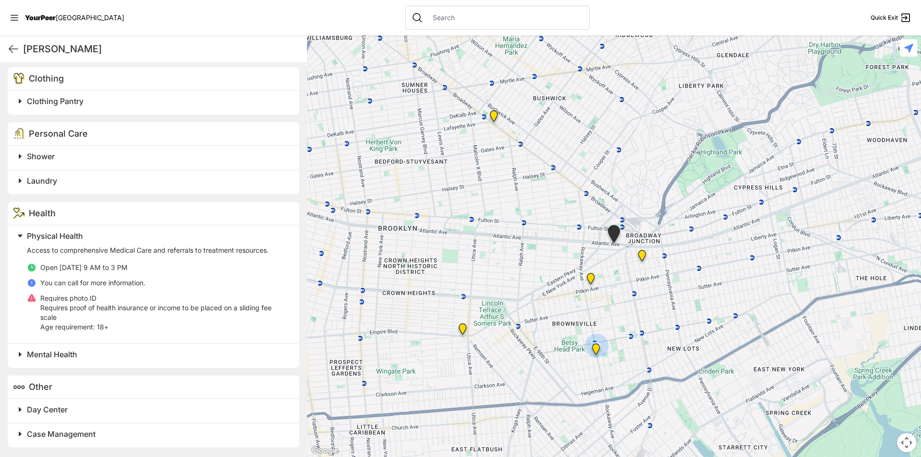
click at [66, 237] on span "Physical Health" at bounding box center [55, 236] width 56 height 10
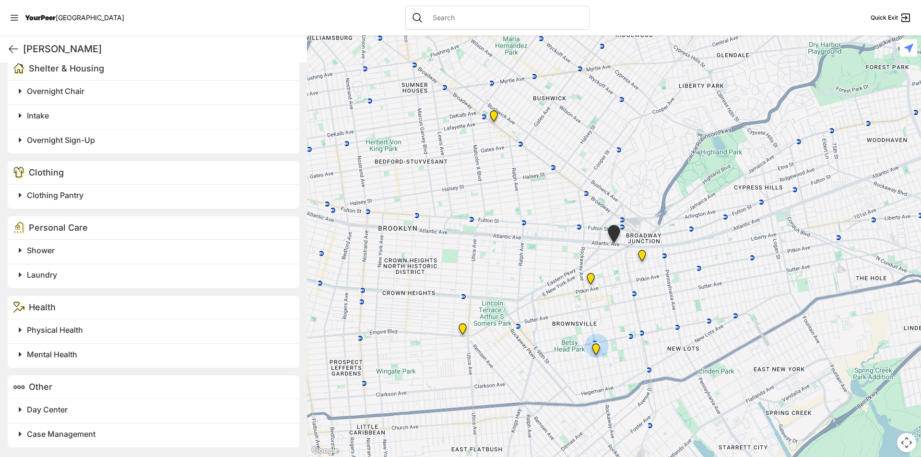
click at [67, 355] on span "Mental Health" at bounding box center [52, 355] width 50 height 10
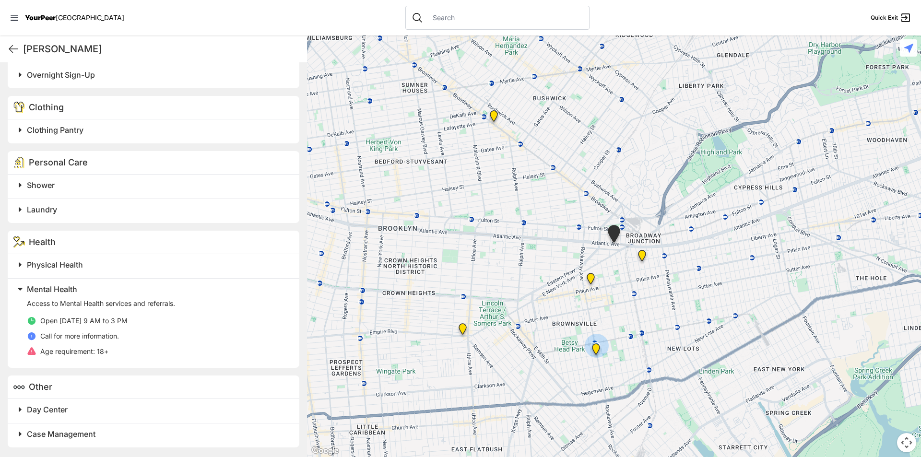
click at [60, 284] on h2 "Mental Health" at bounding box center [157, 289] width 261 height 12
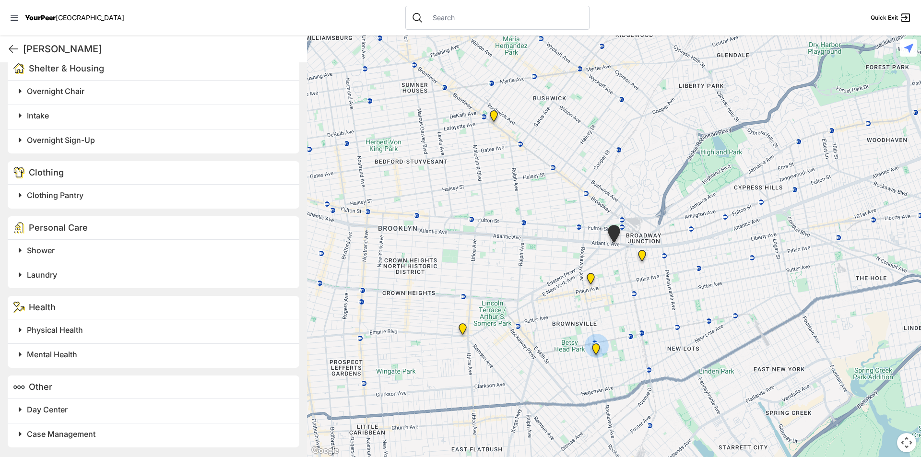
click at [64, 406] on span "Day Center" at bounding box center [47, 410] width 41 height 10
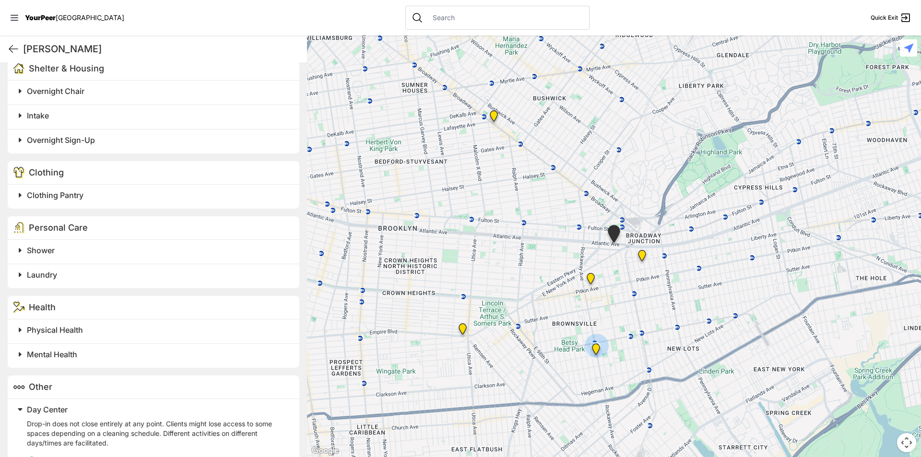
scroll to position [385, 0]
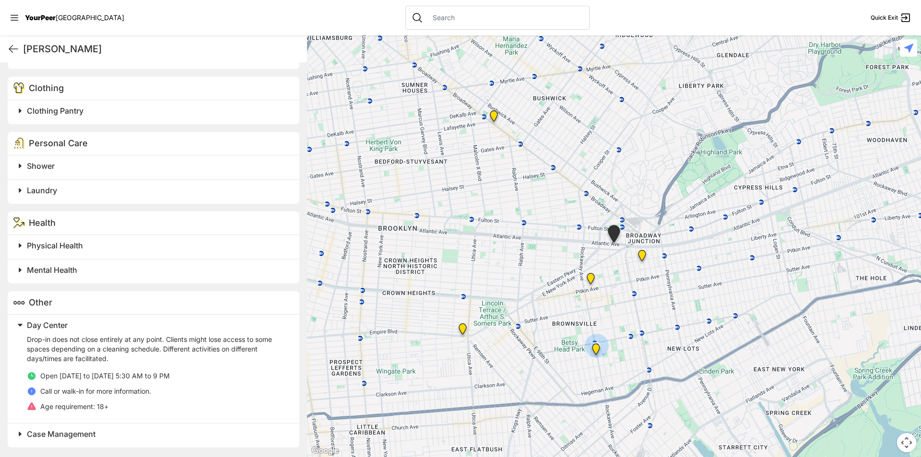
click at [51, 324] on span "Day Center" at bounding box center [47, 325] width 41 height 10
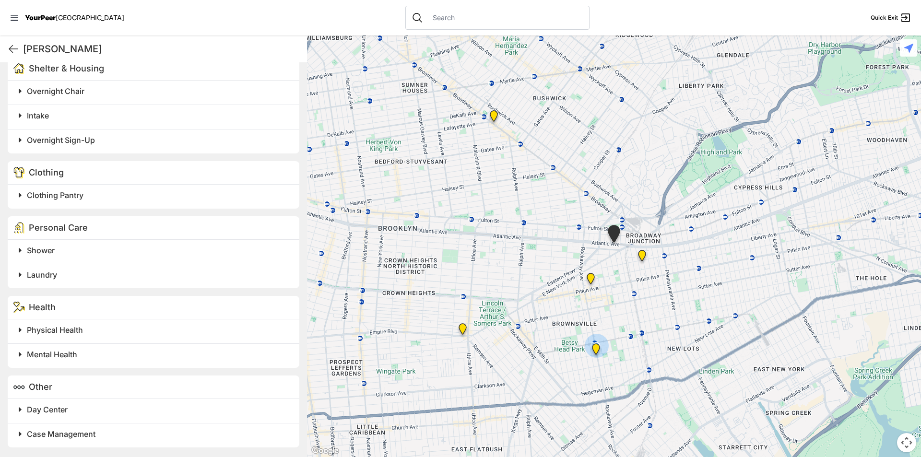
click at [70, 434] on span "Case Management" at bounding box center [61, 434] width 69 height 10
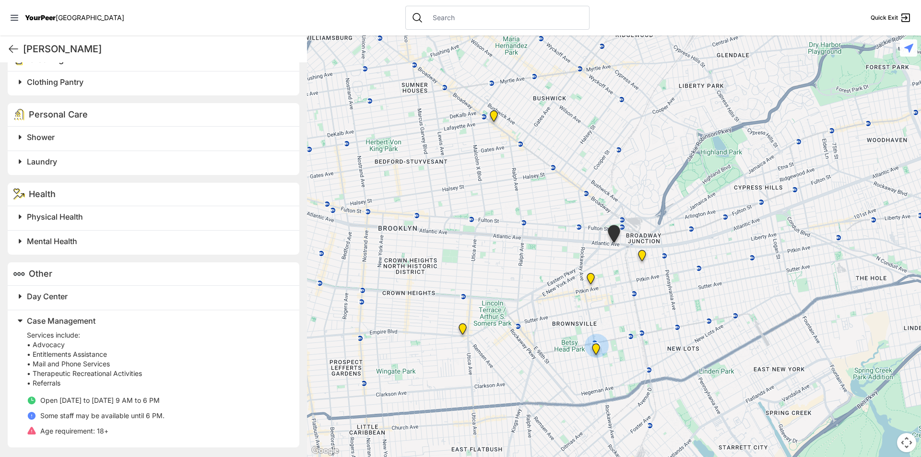
click at [62, 325] on span "Case Management" at bounding box center [61, 321] width 69 height 10
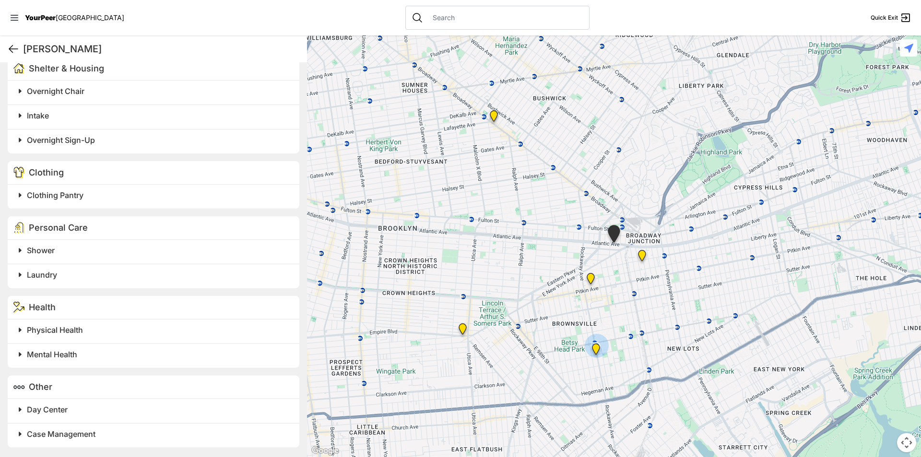
click at [15, 45] on icon at bounding box center [14, 49] width 12 height 12
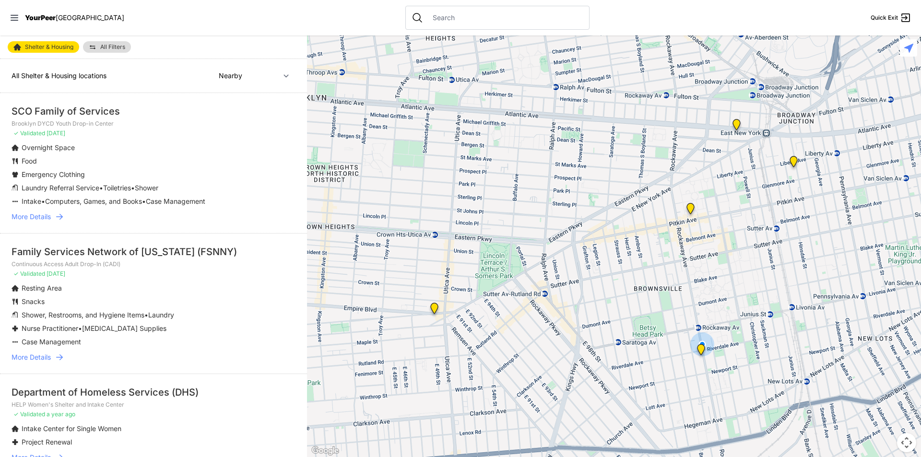
click at [438, 309] on img "Main Location" at bounding box center [434, 310] width 12 height 15
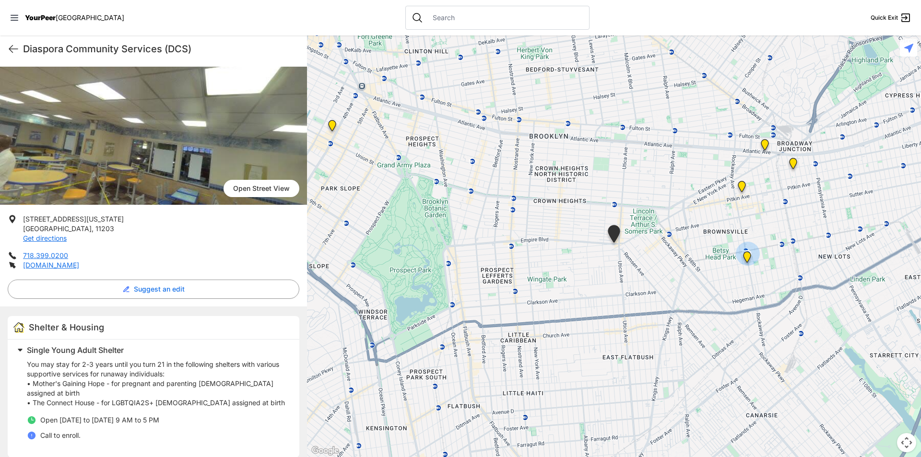
scroll to position [97, 0]
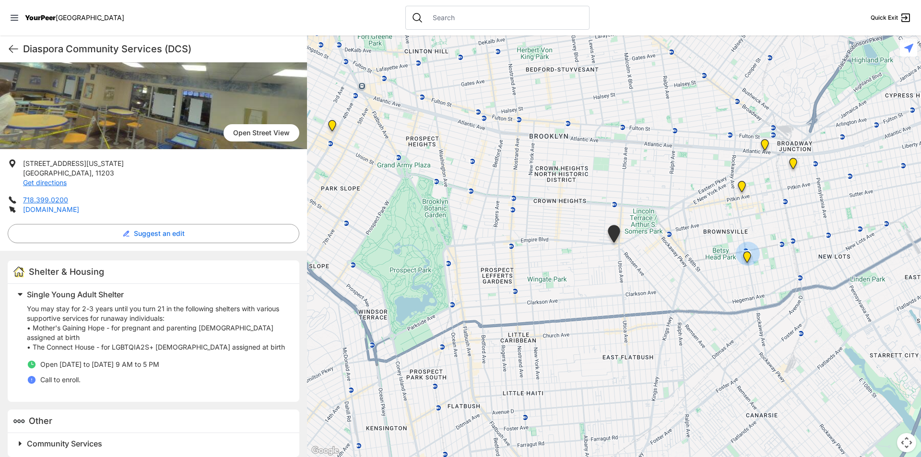
click at [61, 296] on span "Single Young Adult Shelter" at bounding box center [75, 295] width 97 height 10
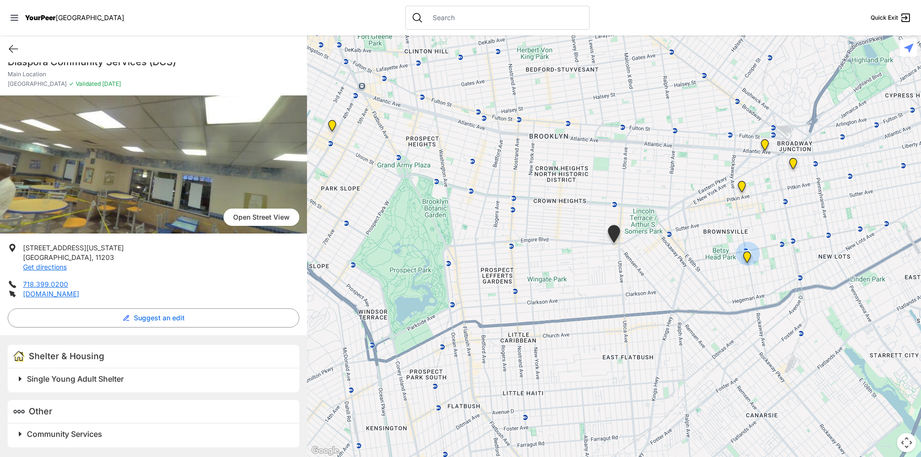
click at [47, 434] on span "Community Services" at bounding box center [64, 434] width 75 height 10
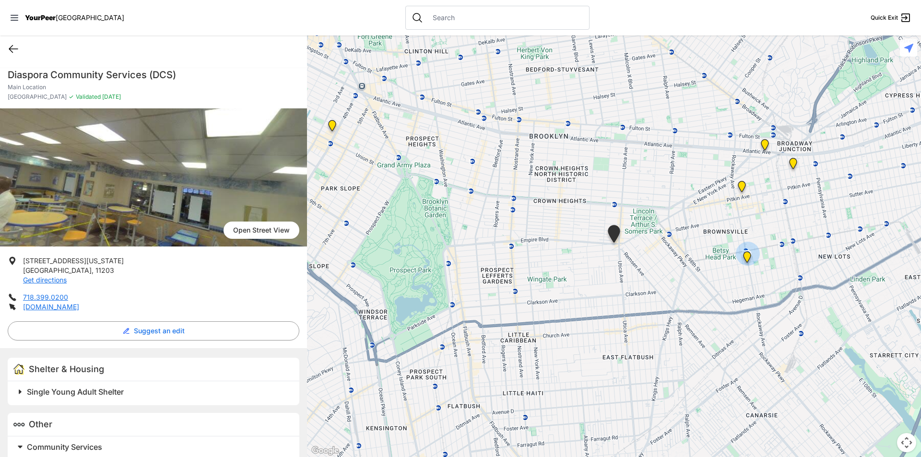
click at [17, 45] on icon at bounding box center [14, 49] width 12 height 12
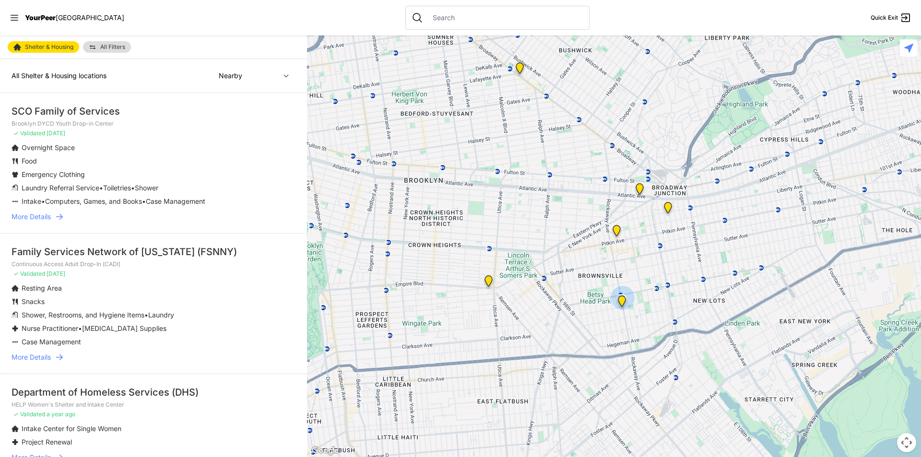
click at [520, 69] on img "Headquarters" at bounding box center [520, 69] width 12 height 15
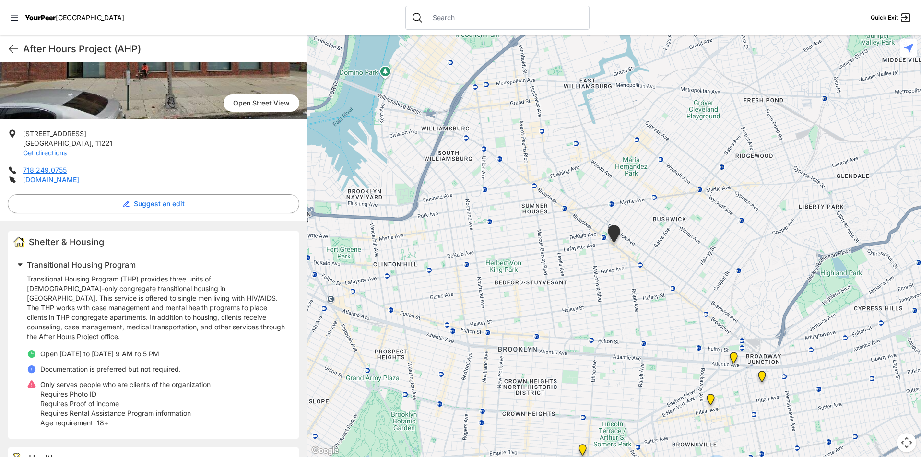
scroll to position [144, 0]
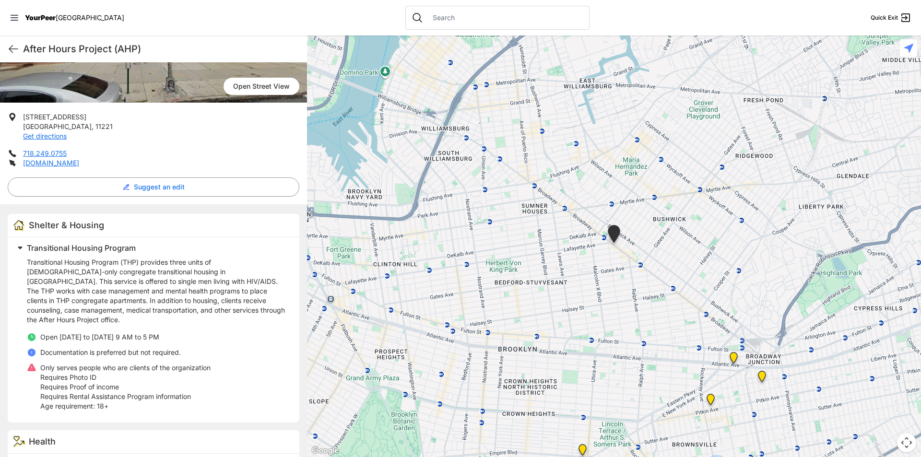
click at [21, 52] on div "After Hours Project (AHP) Quick Exit" at bounding box center [153, 48] width 307 height 27
click at [10, 47] on icon at bounding box center [14, 49] width 12 height 12
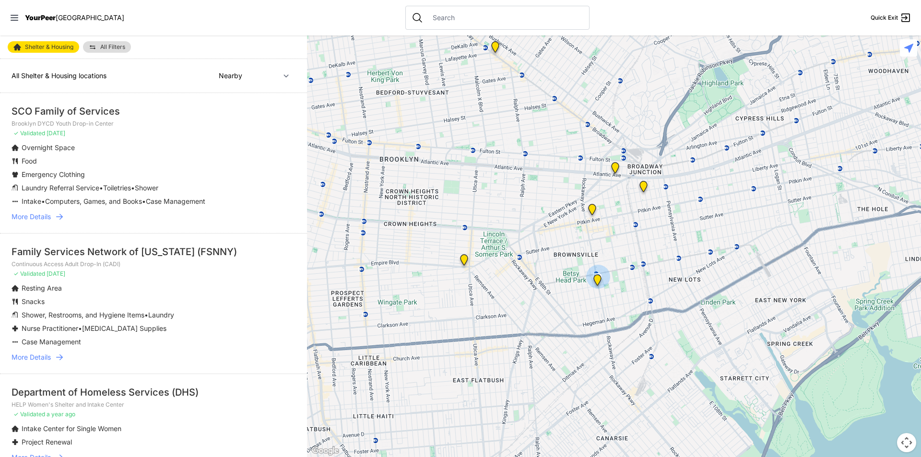
drag, startPoint x: 778, startPoint y: 350, endPoint x: 660, endPoint y: 304, distance: 126.6
click at [660, 304] on div at bounding box center [614, 246] width 614 height 422
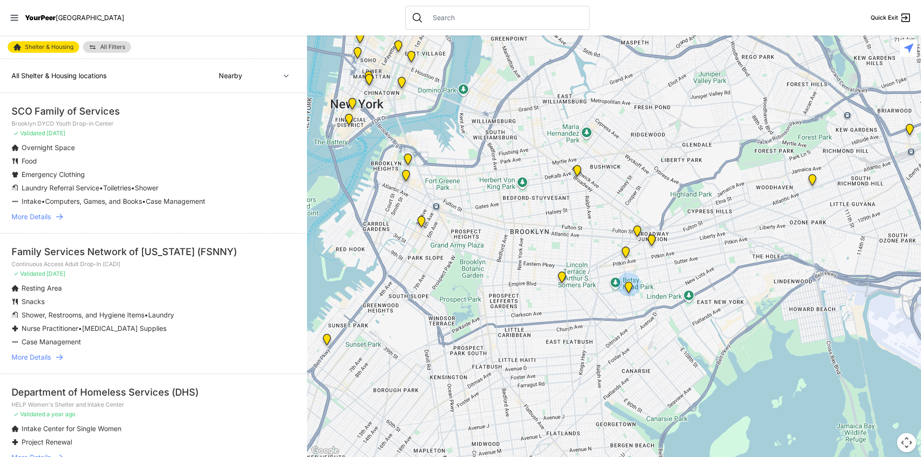
click at [332, 342] on img "Muslim Community Center (MCC)" at bounding box center [327, 341] width 12 height 15
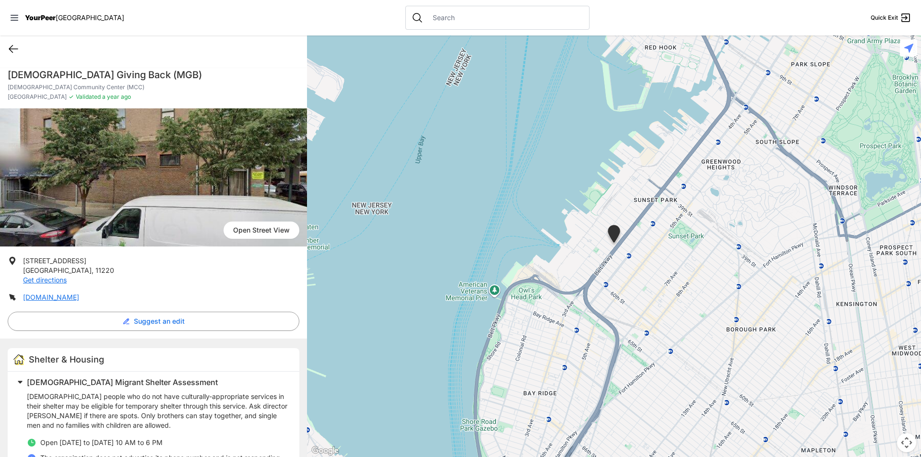
click at [11, 49] on icon at bounding box center [13, 49] width 9 height 7
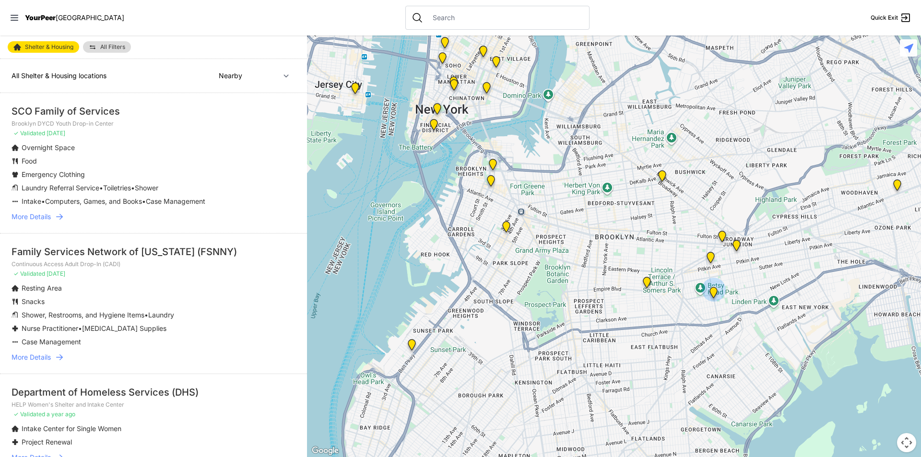
click at [505, 228] on img at bounding box center [506, 228] width 12 height 15
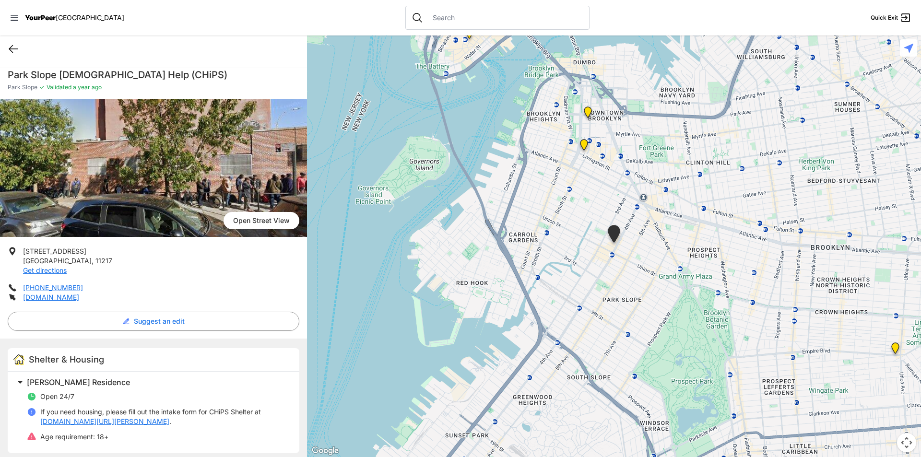
click at [12, 47] on icon at bounding box center [14, 49] width 12 height 12
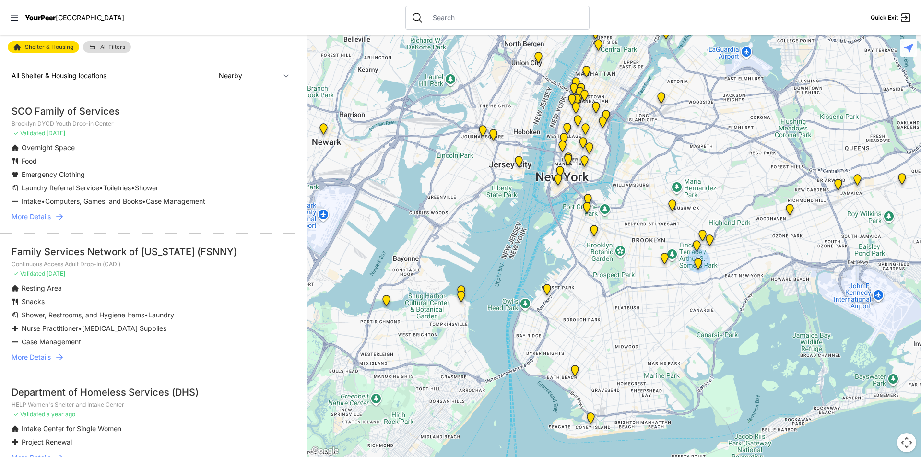
drag, startPoint x: 805, startPoint y: 287, endPoint x: 754, endPoint y: 250, distance: 62.8
click at [754, 250] on div at bounding box center [614, 246] width 614 height 422
click at [588, 207] on img "Brooklyn Housing Court, Clerk's Office" at bounding box center [587, 209] width 12 height 15
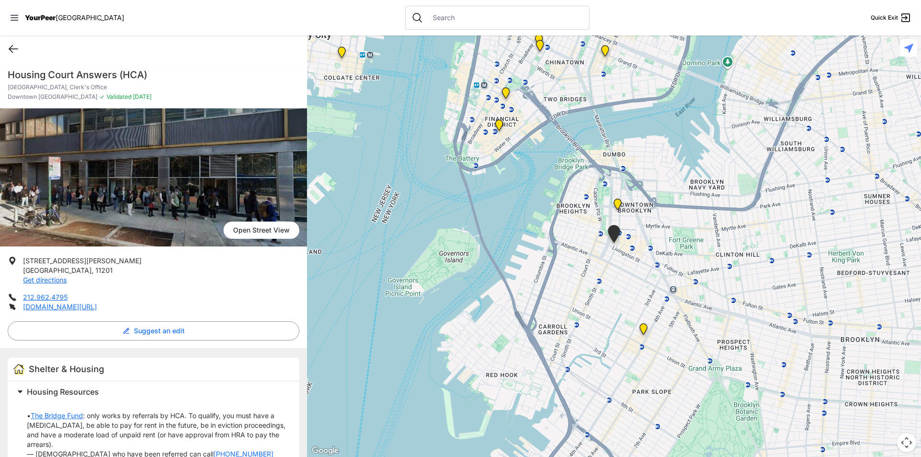
click at [10, 49] on icon at bounding box center [13, 49] width 9 height 7
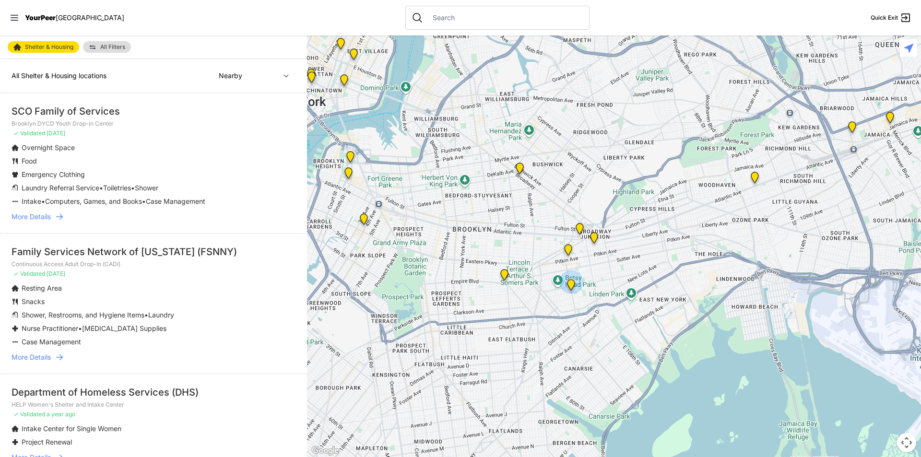
click at [351, 156] on img "Headquarters" at bounding box center [350, 158] width 12 height 15
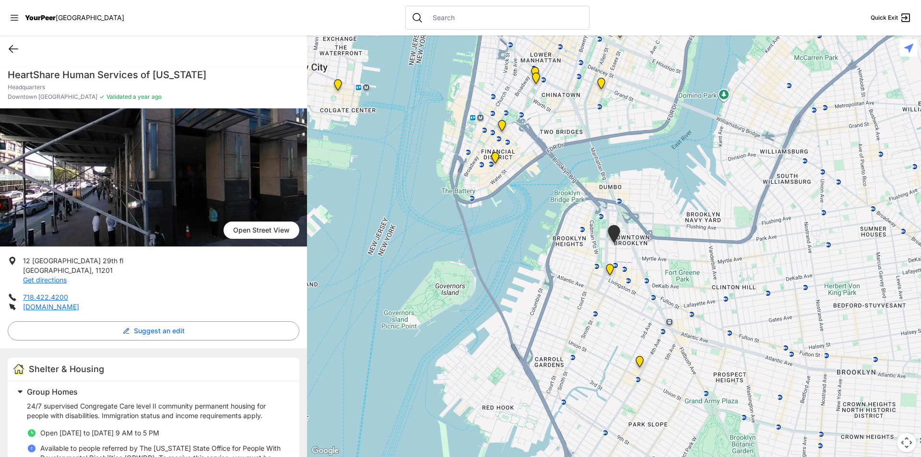
click at [16, 50] on icon at bounding box center [14, 49] width 12 height 12
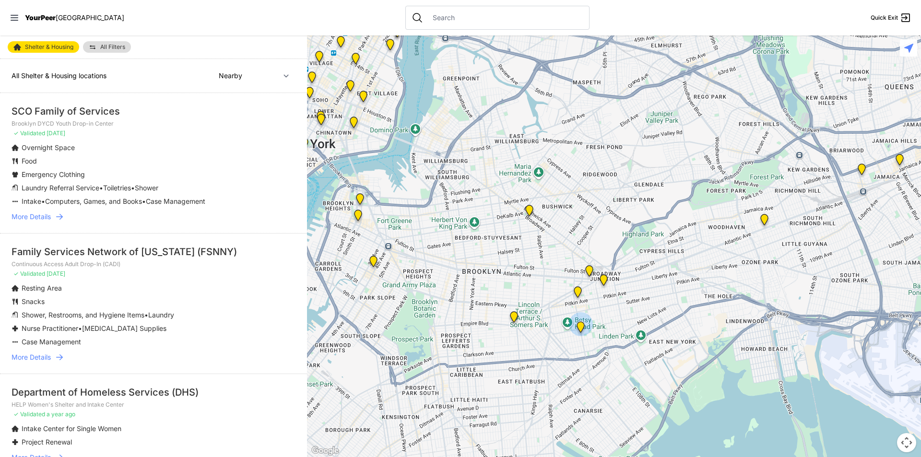
drag, startPoint x: 848, startPoint y: 286, endPoint x: 662, endPoint y: 327, distance: 190.5
click at [662, 327] on div at bounding box center [614, 246] width 614 height 422
click at [767, 218] on img "Adult Drop-in Center" at bounding box center [764, 221] width 12 height 15
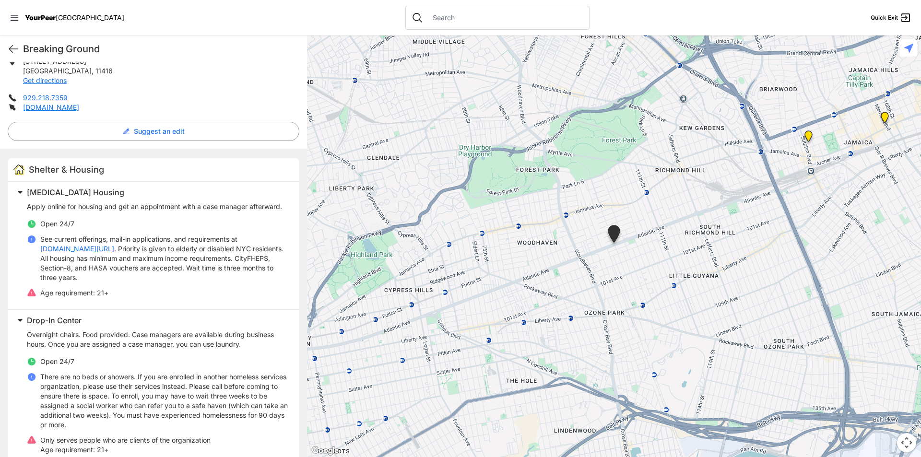
scroll to position [228, 0]
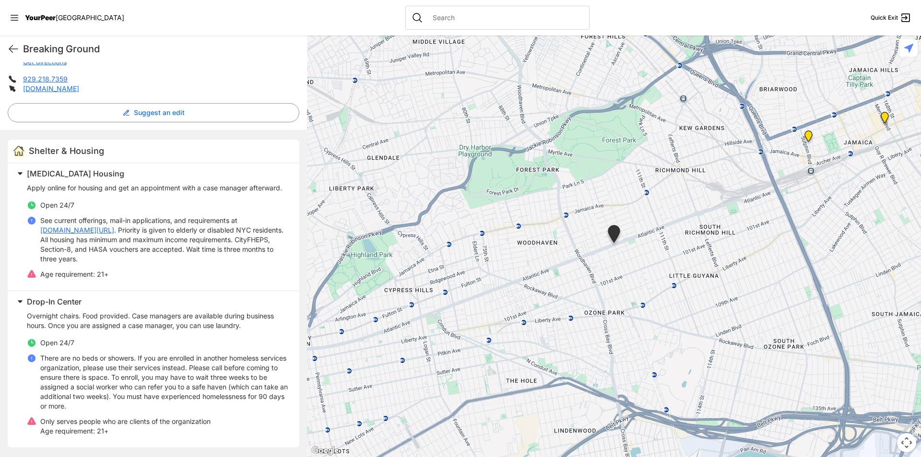
click at [883, 117] on img "Jamaica DYCD Youth Drop-in Center - Safe Space (grey door between Tabernacle of…" at bounding box center [884, 119] width 12 height 15
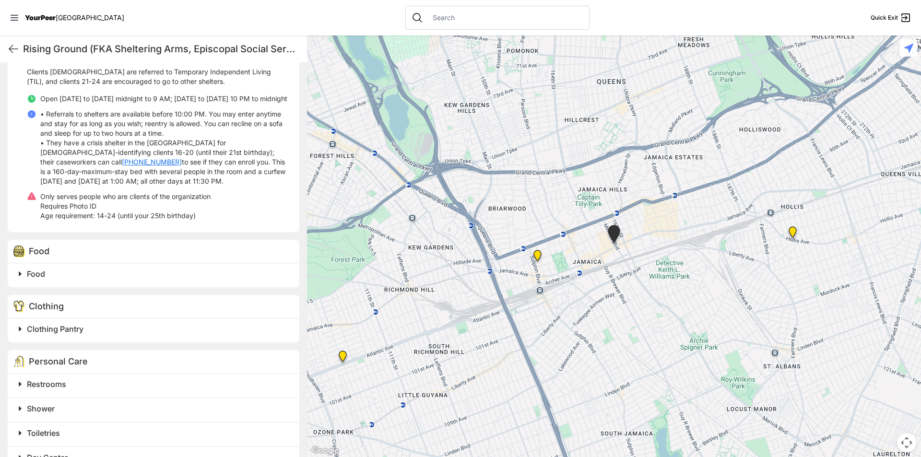
scroll to position [240, 0]
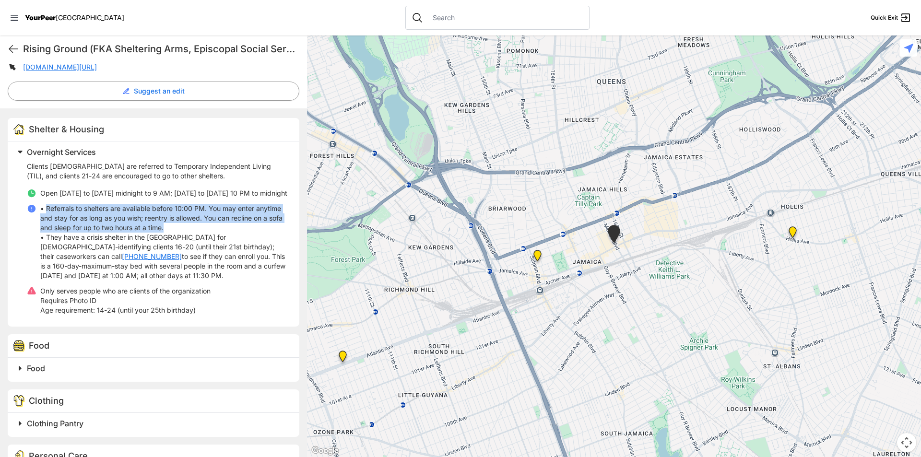
drag, startPoint x: 47, startPoint y: 238, endPoint x: 183, endPoint y: 258, distance: 136.6
click at [183, 258] on p "• Referrals to shelters are available before 10:00 PM. You may enter anytime an…" at bounding box center [163, 242] width 247 height 77
click at [127, 242] on p "• Referrals to shelters are available before 10:00 PM. You may enter anytime an…" at bounding box center [163, 242] width 247 height 77
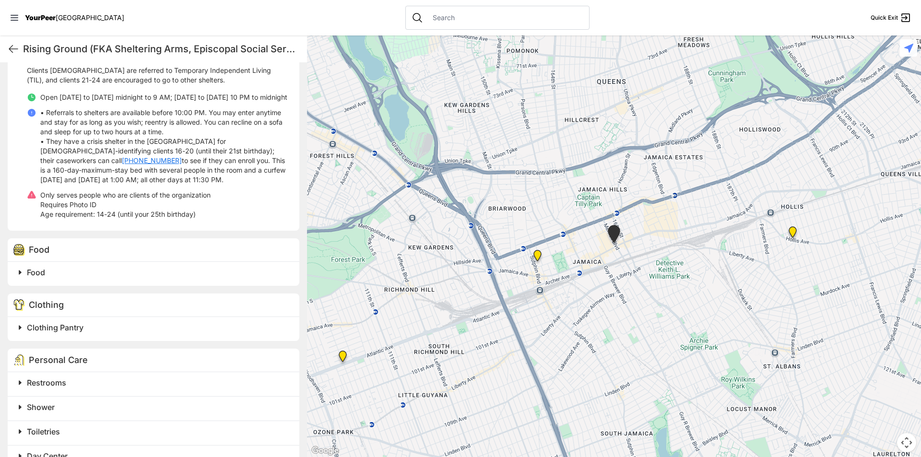
scroll to position [192, 0]
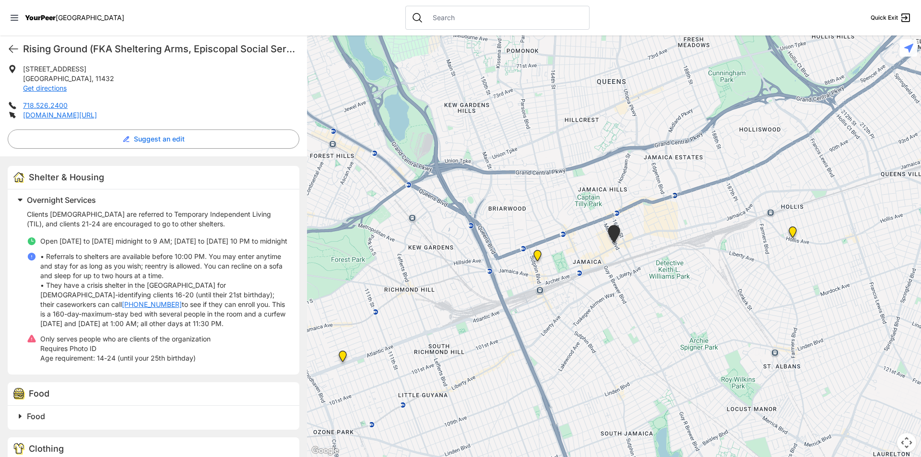
click at [70, 205] on span "Overnight Services" at bounding box center [61, 200] width 69 height 10
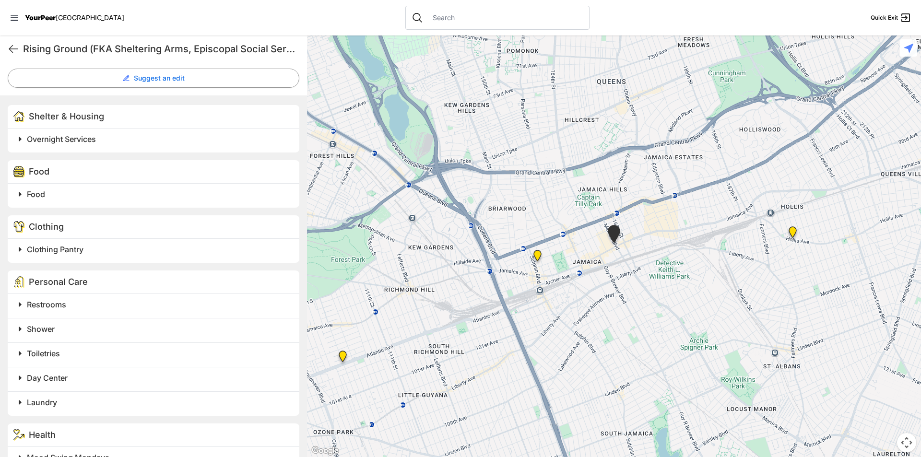
scroll to position [336, 0]
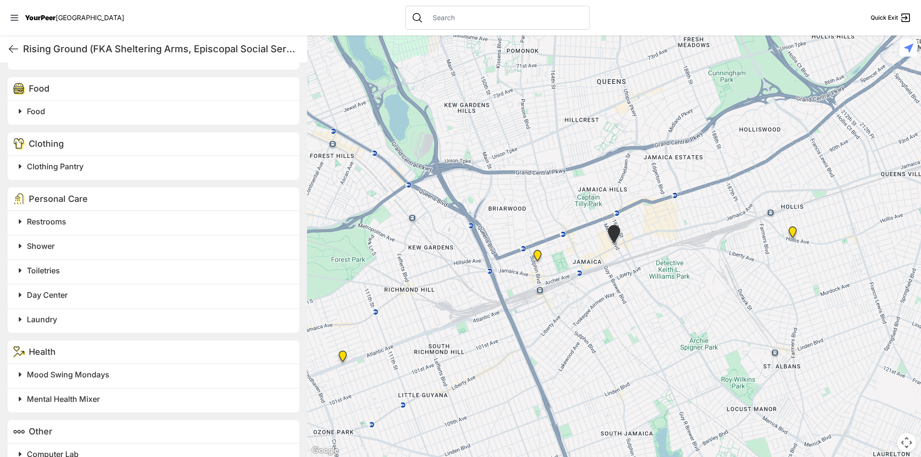
click at [52, 226] on span "Restrooms" at bounding box center [46, 222] width 39 height 10
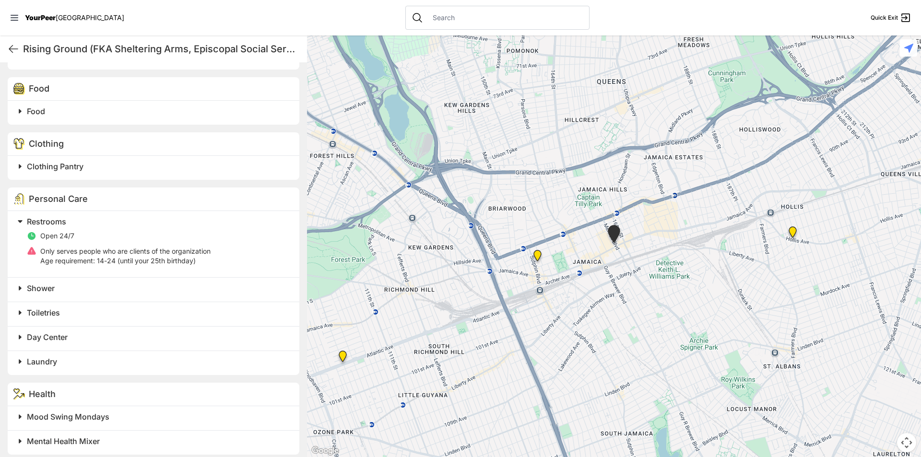
click at [61, 226] on span "Restrooms" at bounding box center [46, 222] width 39 height 10
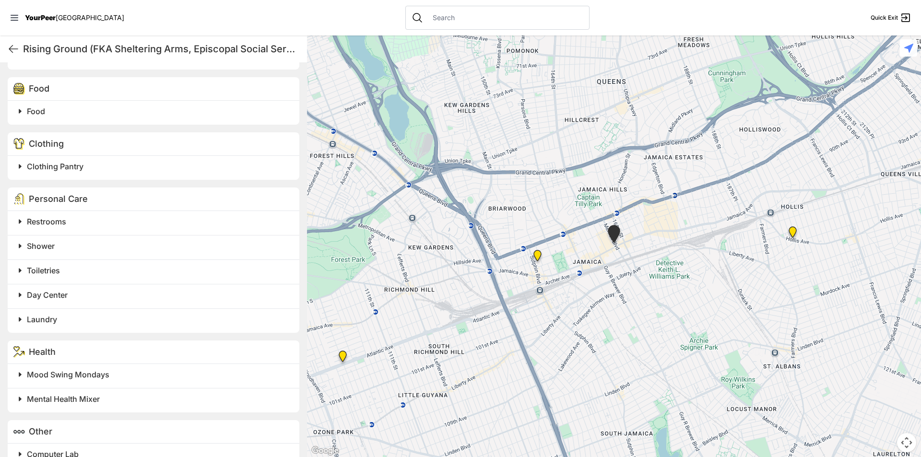
click at [48, 251] on span "Shower" at bounding box center [41, 246] width 28 height 10
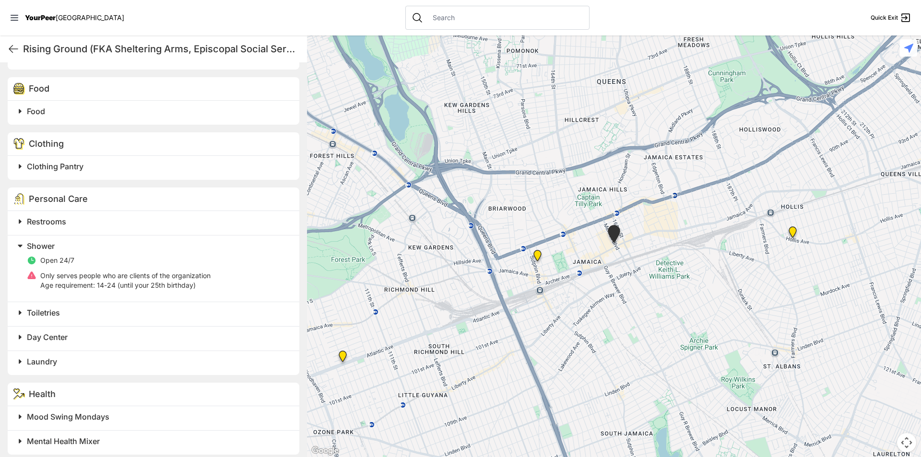
click at [48, 251] on span "Shower" at bounding box center [41, 246] width 28 height 10
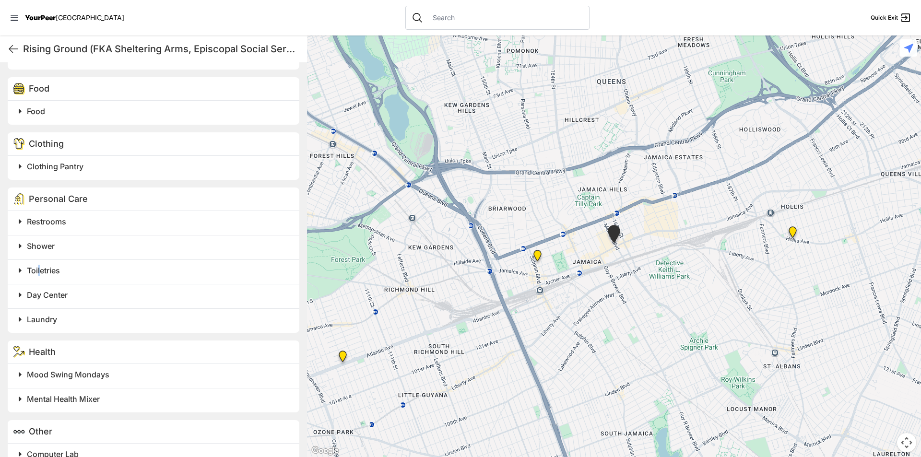
click at [39, 276] on h2 "Toiletries" at bounding box center [157, 271] width 261 height 12
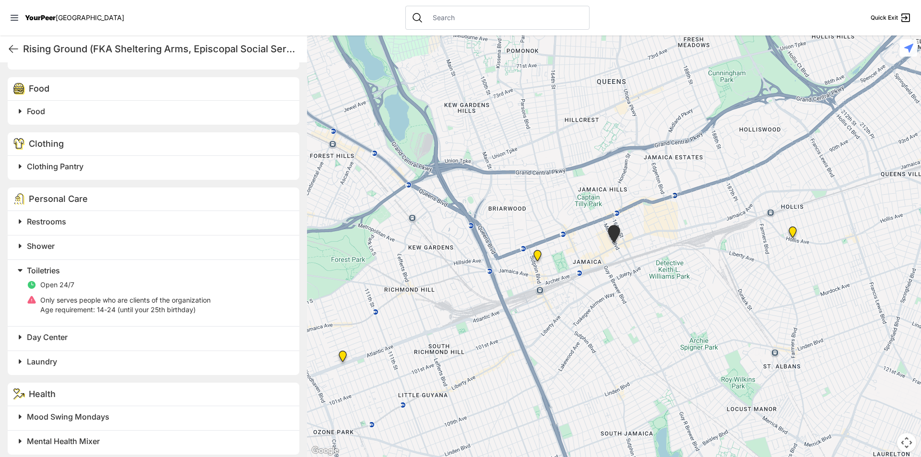
click at [49, 275] on span "Toiletries" at bounding box center [43, 271] width 33 height 10
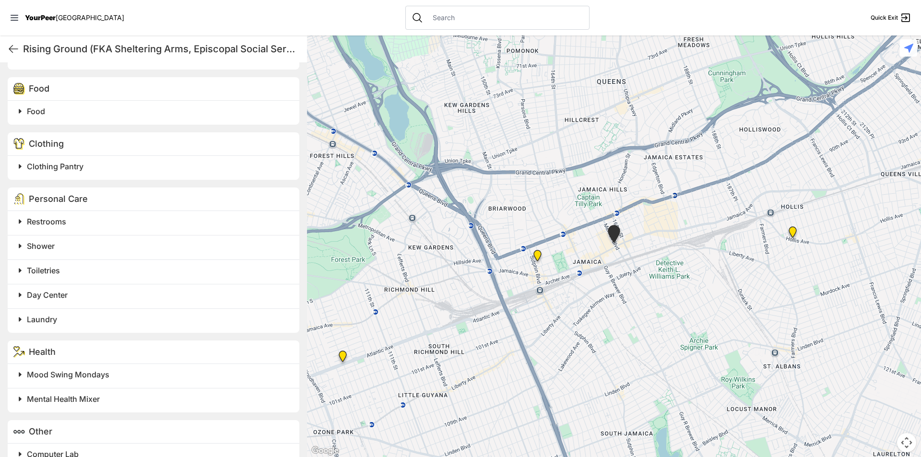
click at [62, 300] on span "Day Center" at bounding box center [47, 295] width 41 height 10
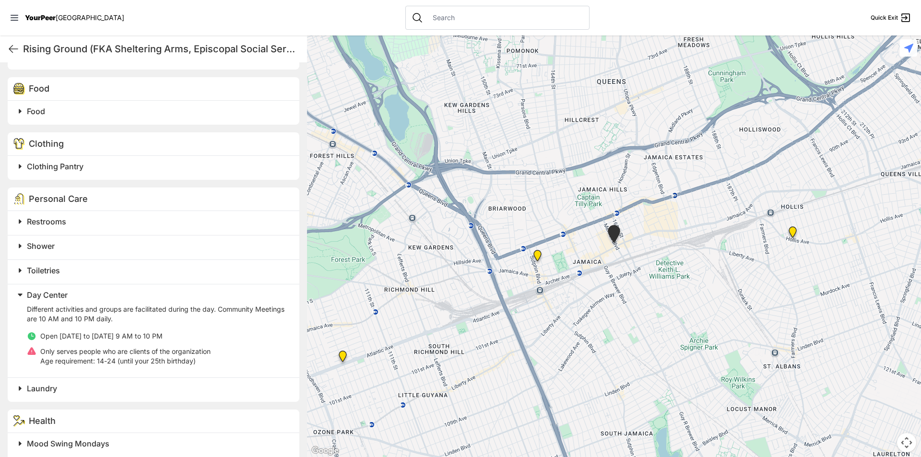
click at [58, 301] on h2 "Day Center" at bounding box center [157, 295] width 261 height 12
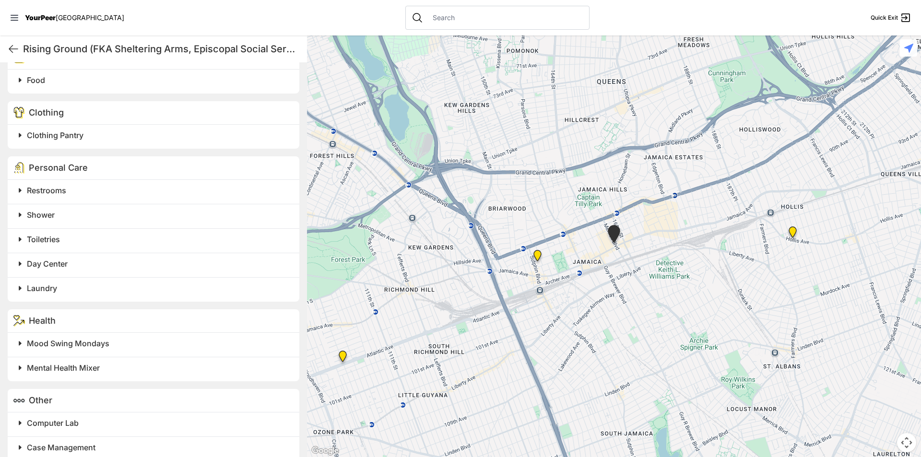
scroll to position [384, 0]
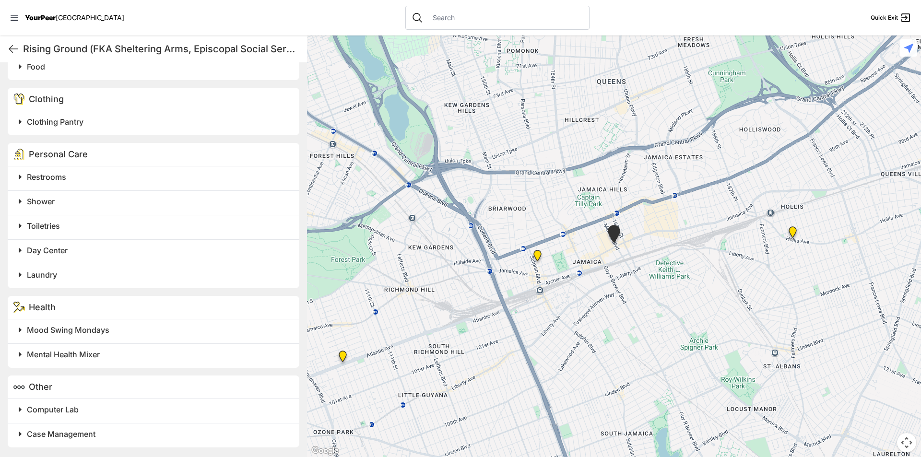
click at [59, 255] on span "Day Center" at bounding box center [47, 251] width 41 height 10
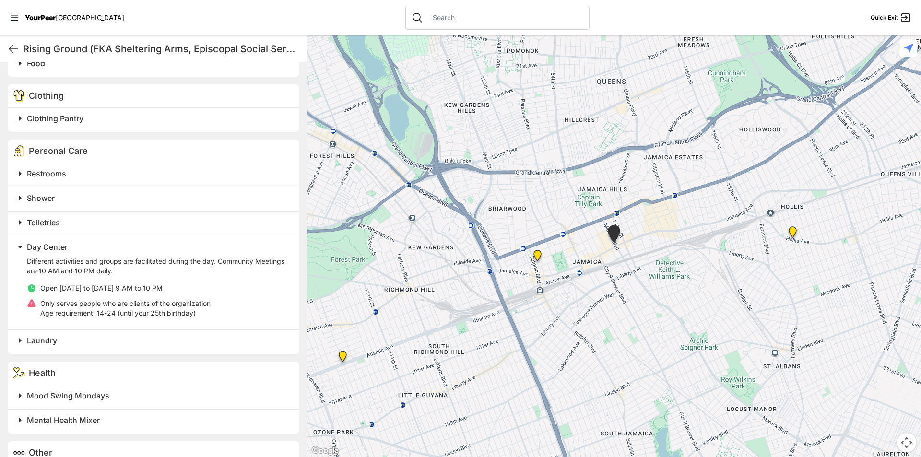
click at [59, 252] on span "Day Center" at bounding box center [47, 247] width 41 height 10
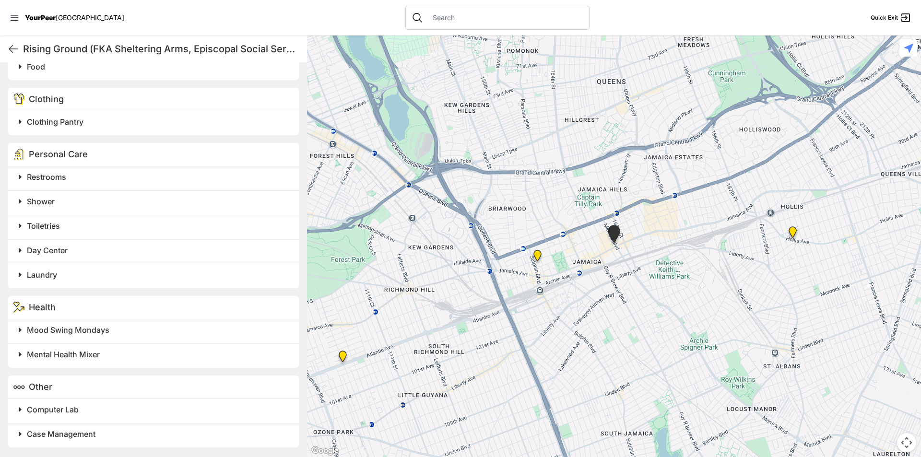
click at [51, 280] on span "Laundry" at bounding box center [42, 275] width 30 height 10
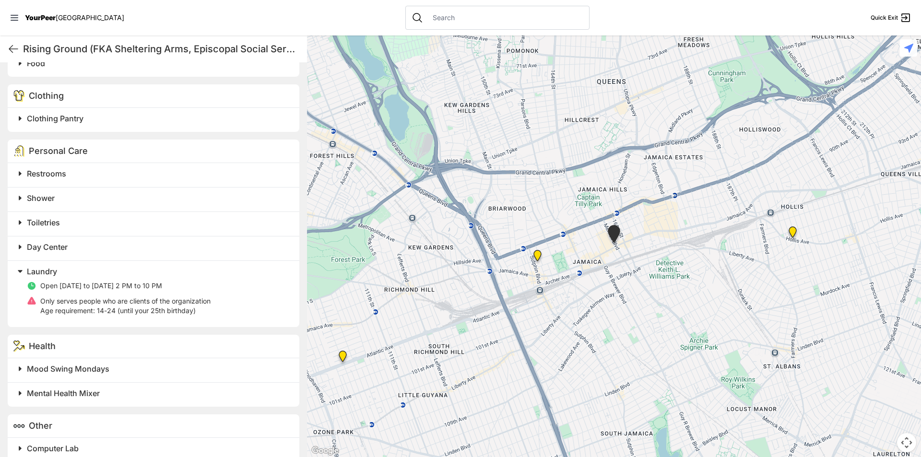
click at [54, 276] on span "Laundry" at bounding box center [42, 272] width 30 height 10
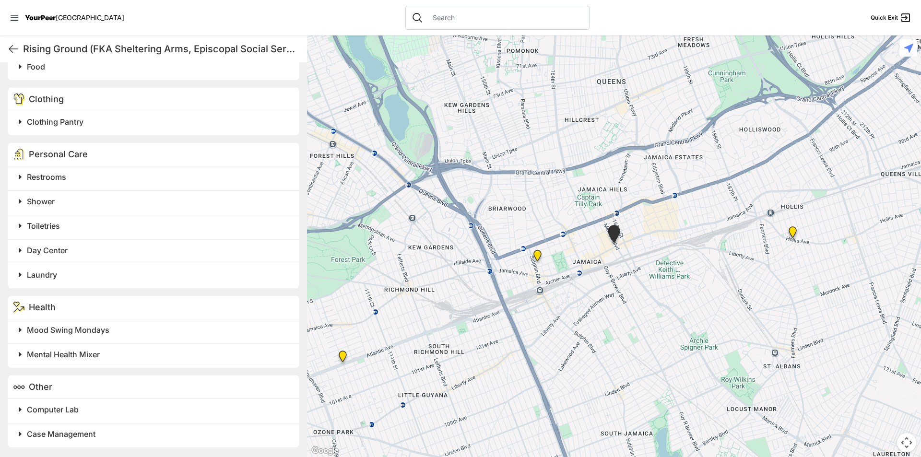
click at [77, 335] on span "Mood Swing Mondays" at bounding box center [68, 330] width 82 height 10
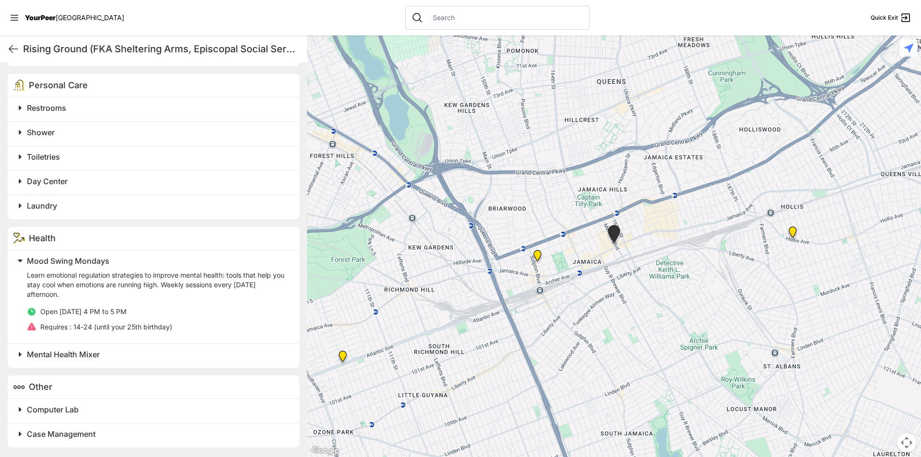
click at [85, 258] on span "Mood Swing Mondays" at bounding box center [68, 261] width 82 height 10
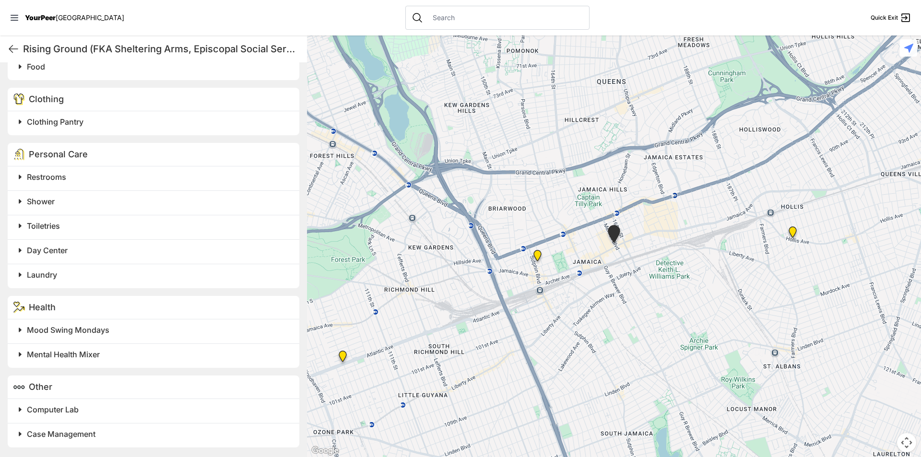
click at [94, 319] on div "Mood Swing Mondays" at bounding box center [154, 331] width 292 height 24
click at [93, 325] on span "Mood Swing Mondays" at bounding box center [68, 330] width 82 height 10
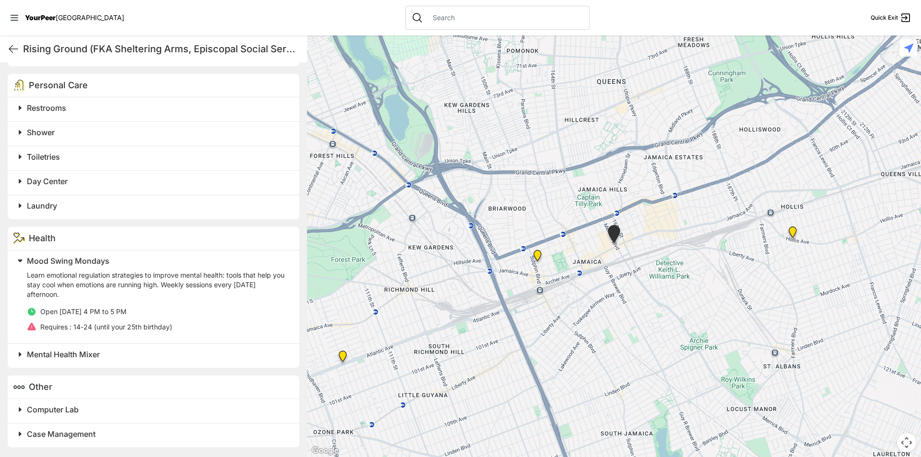
click at [87, 261] on span "Mood Swing Mondays" at bounding box center [68, 261] width 82 height 10
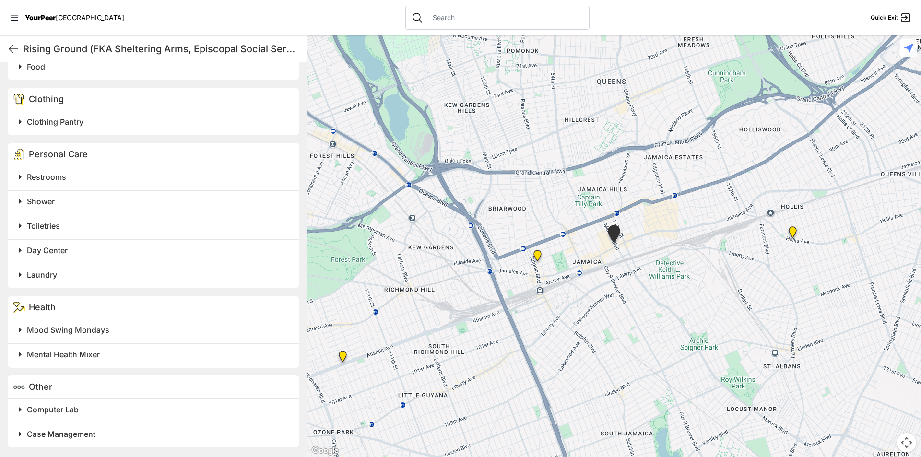
scroll to position [401, 0]
click at [82, 346] on div "Mental Health Mixer" at bounding box center [154, 355] width 292 height 24
click at [82, 350] on span "Mental Health Mixer" at bounding box center [63, 355] width 73 height 10
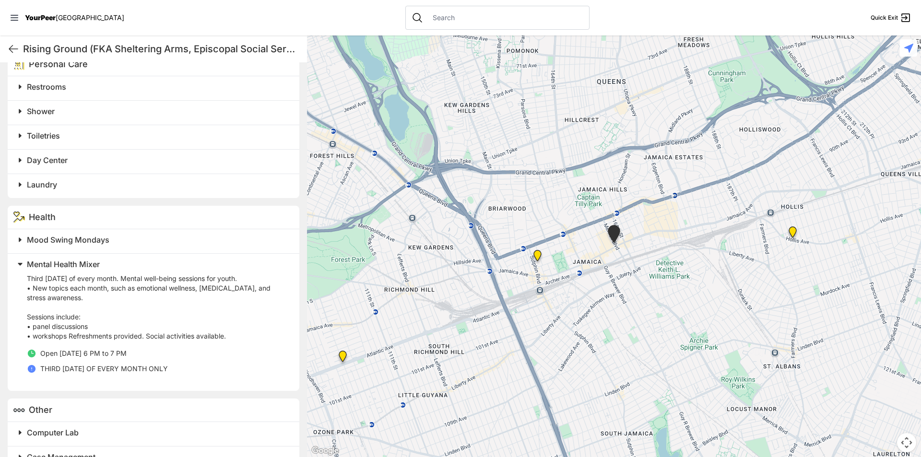
scroll to position [515, 0]
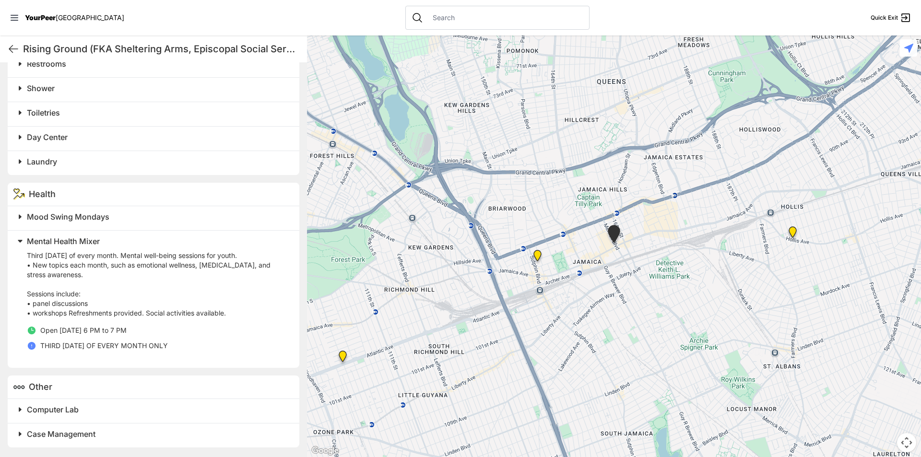
click at [89, 244] on span "Mental Health Mixer" at bounding box center [63, 241] width 73 height 10
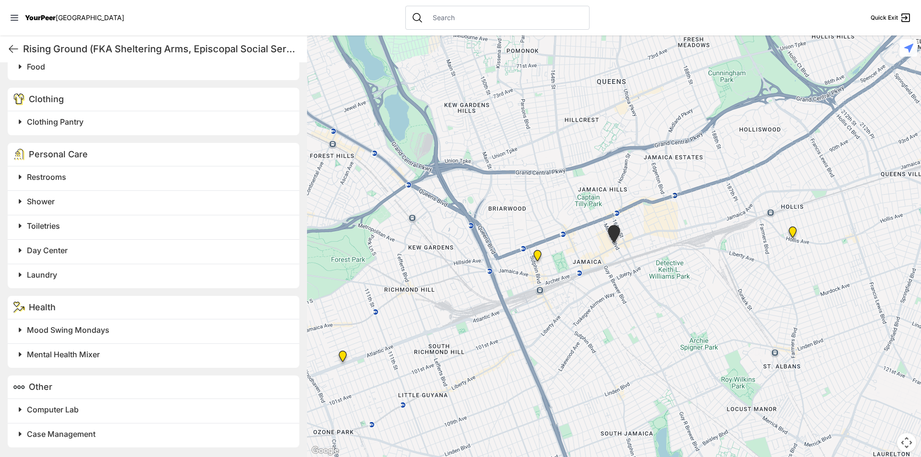
scroll to position [401, 0]
click at [59, 412] on span "Computer Lab" at bounding box center [53, 410] width 52 height 10
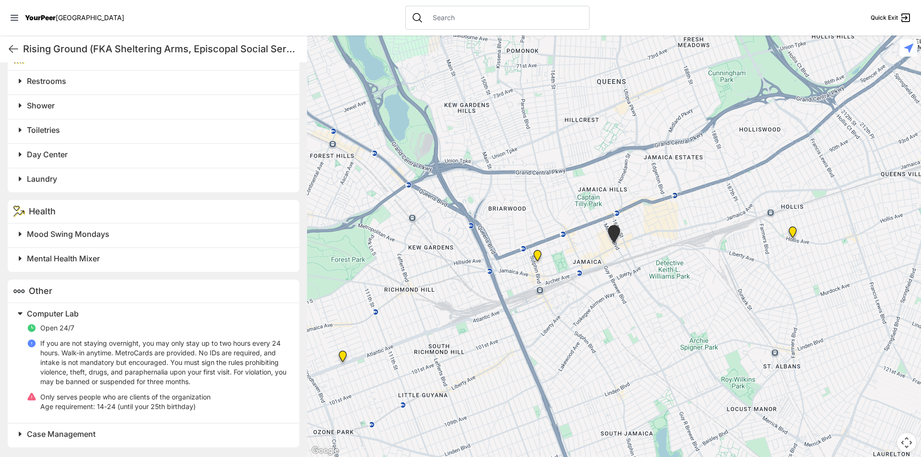
click at [72, 326] on span "Open 24/7" at bounding box center [57, 328] width 34 height 8
click at [67, 314] on span "Computer Lab" at bounding box center [53, 314] width 52 height 10
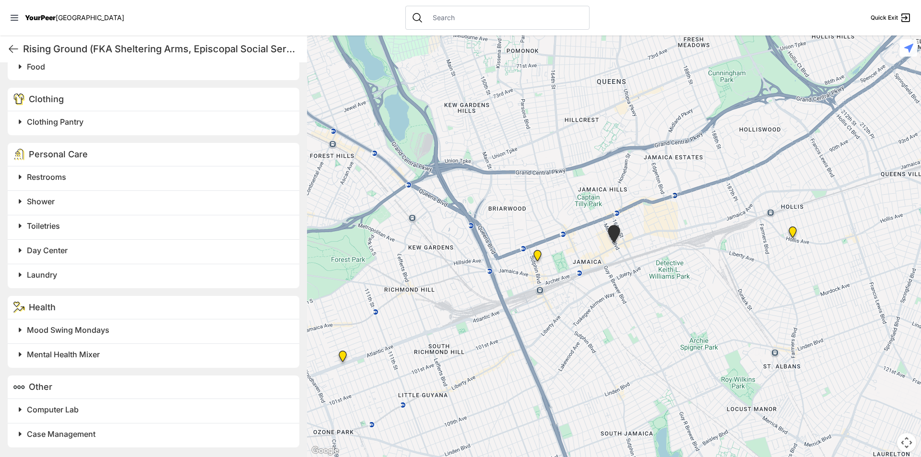
click at [70, 435] on span "Case Management" at bounding box center [61, 434] width 69 height 10
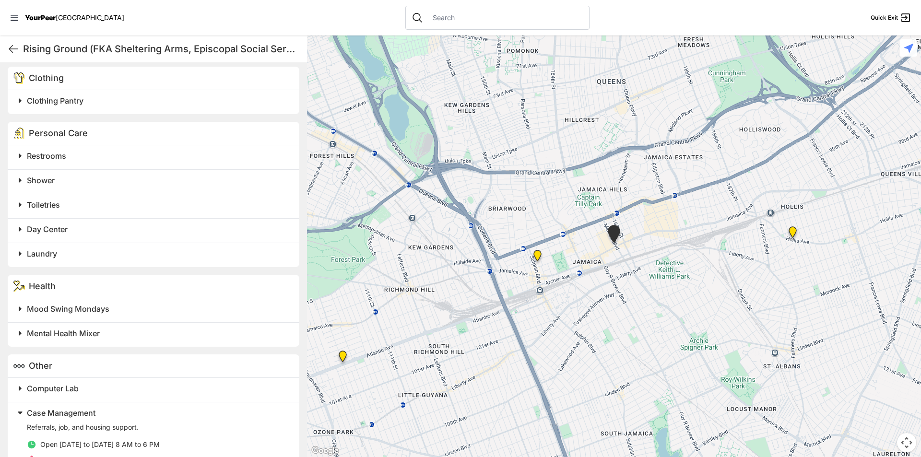
scroll to position [461, 0]
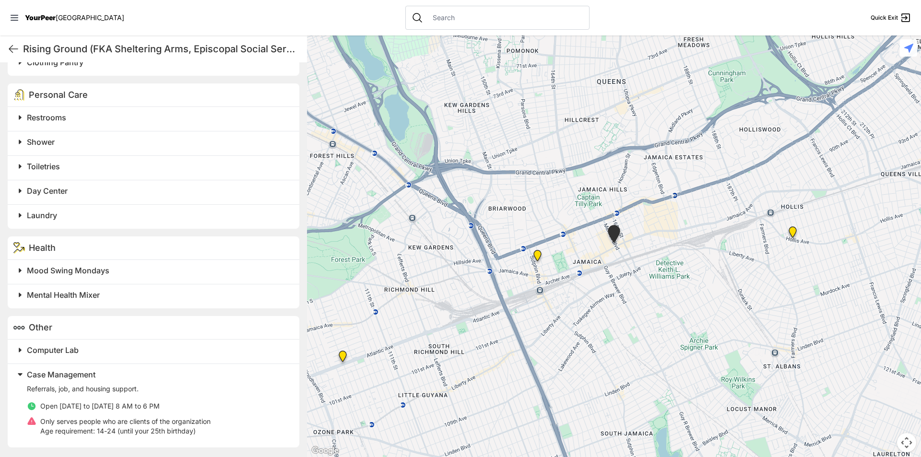
click at [71, 372] on span "Case Management" at bounding box center [61, 375] width 69 height 10
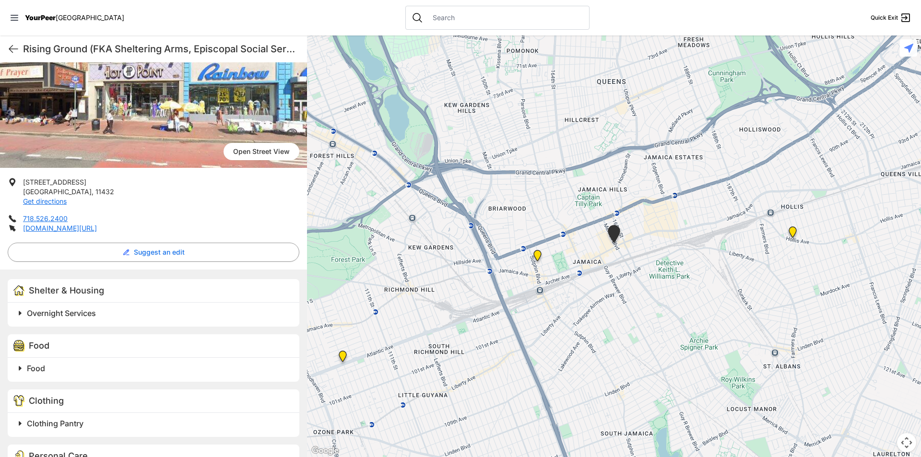
scroll to position [162, 0]
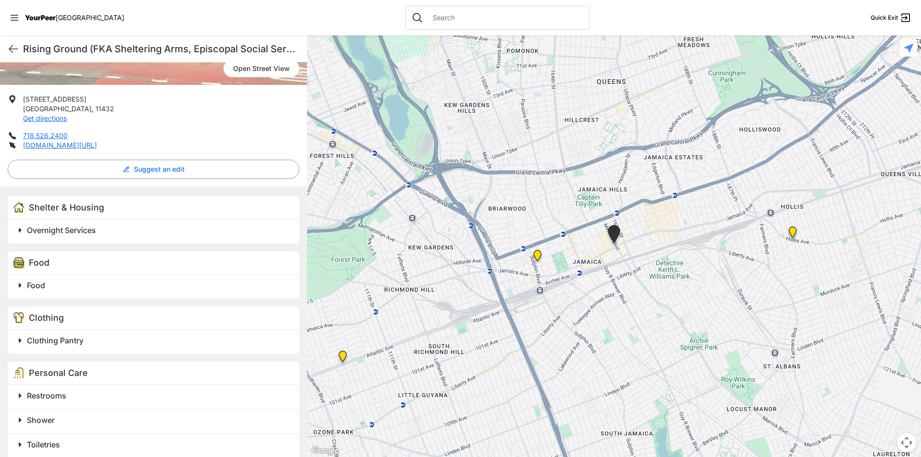
click at [33, 290] on span "Food" at bounding box center [36, 286] width 18 height 10
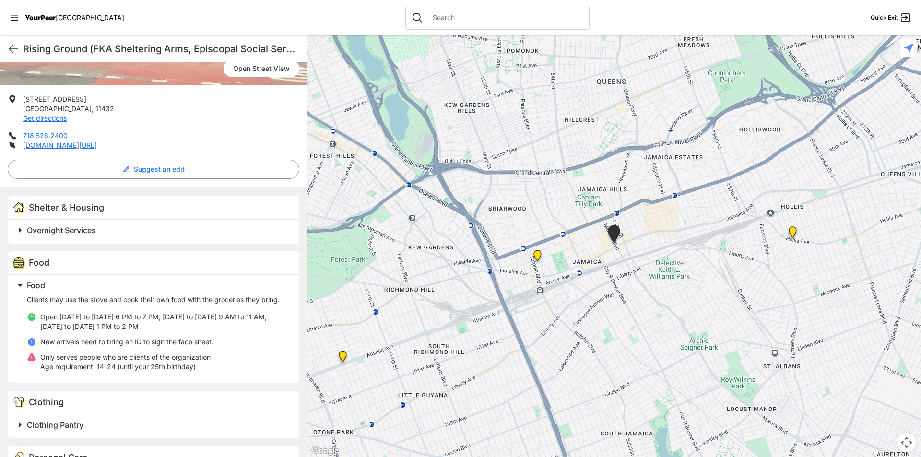
click at [39, 290] on span "Food" at bounding box center [36, 286] width 18 height 10
